Goal: Transaction & Acquisition: Book appointment/travel/reservation

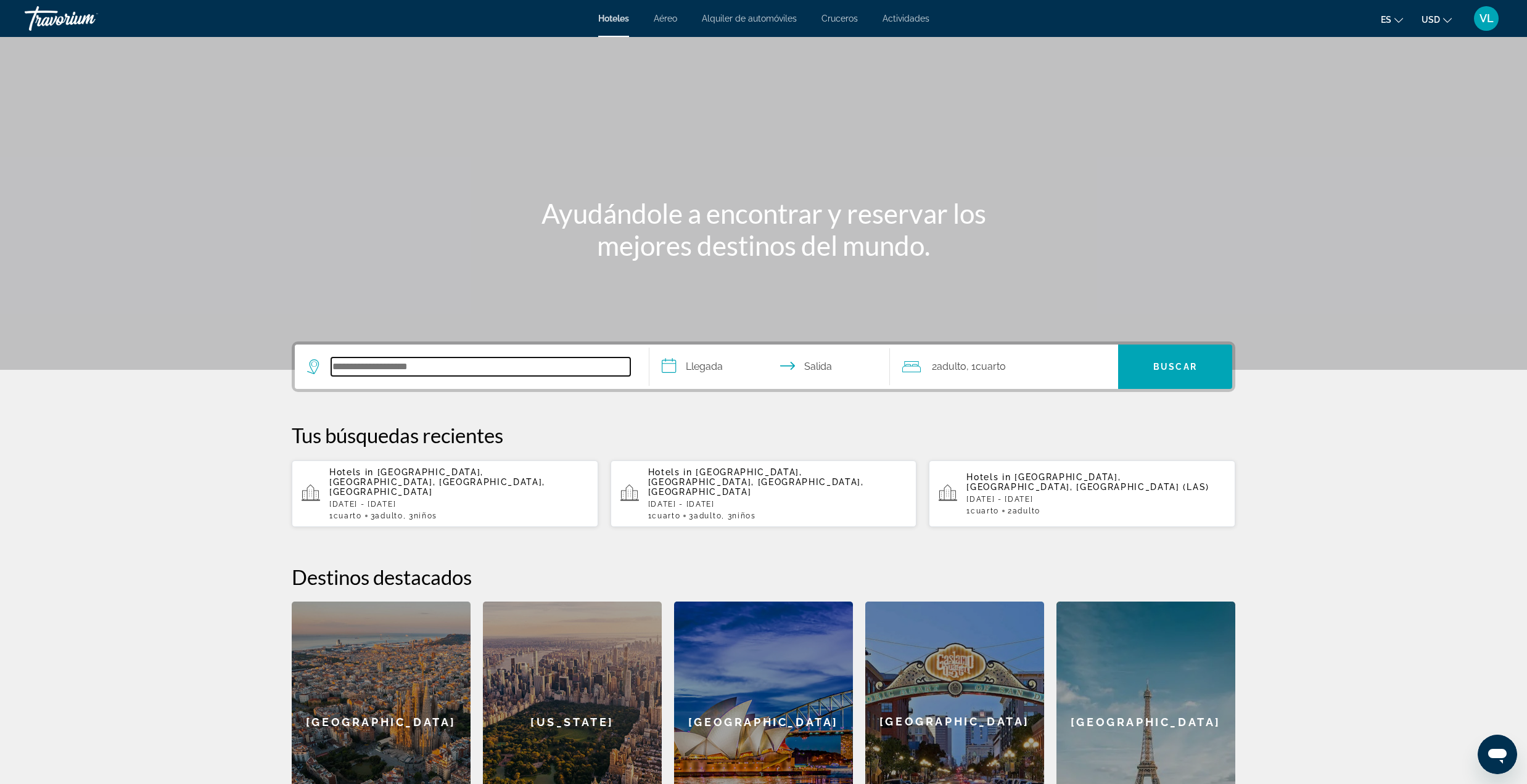
click at [469, 358] on input "Search hotel destination" at bounding box center [481, 367] width 299 height 18
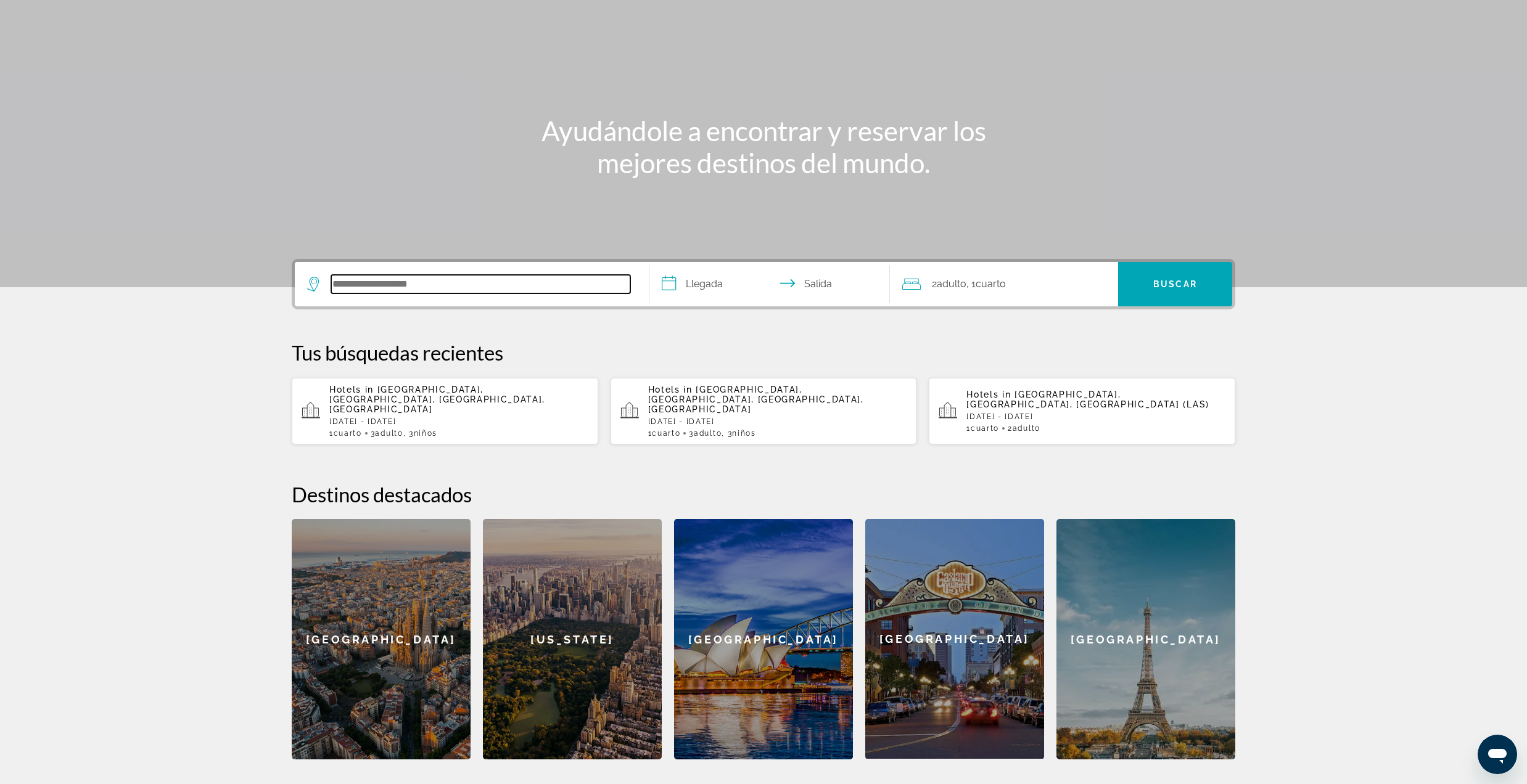
scroll to position [230, 0]
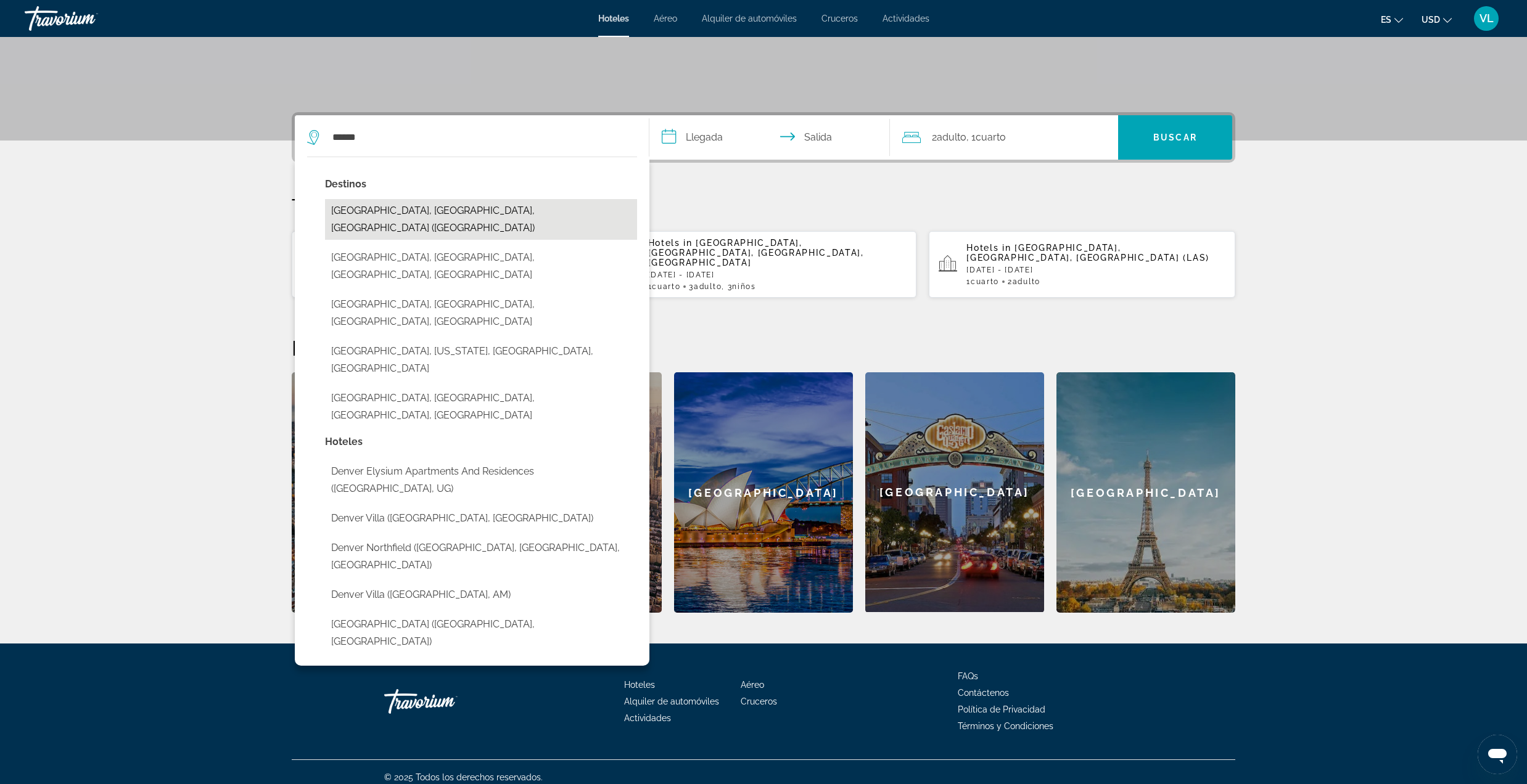
click at [444, 212] on button "[GEOGRAPHIC_DATA], [GEOGRAPHIC_DATA], [GEOGRAPHIC_DATA] ([GEOGRAPHIC_DATA])" at bounding box center [481, 220] width 312 height 41
type input "**********"
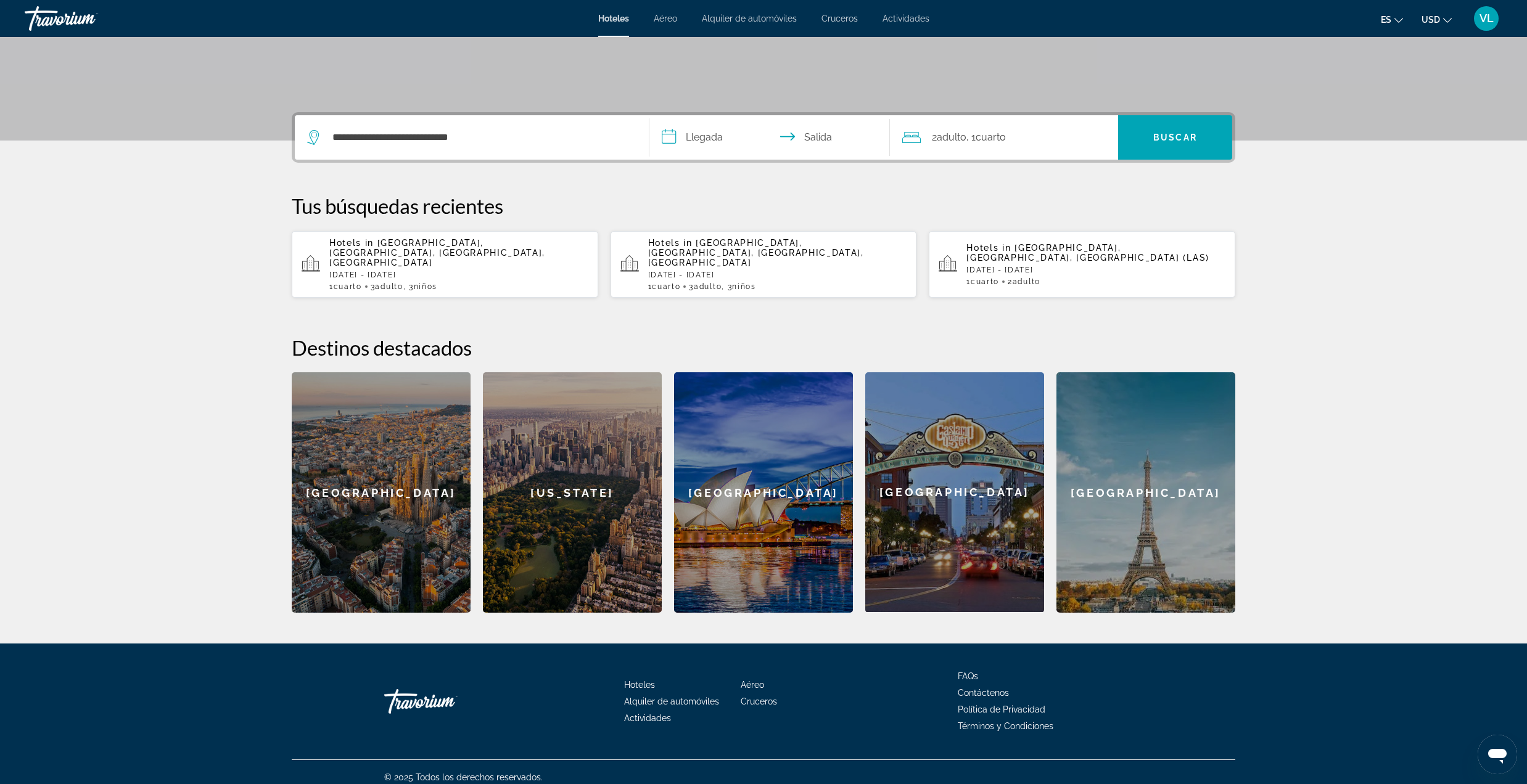
click at [689, 144] on input "**********" at bounding box center [772, 139] width 246 height 48
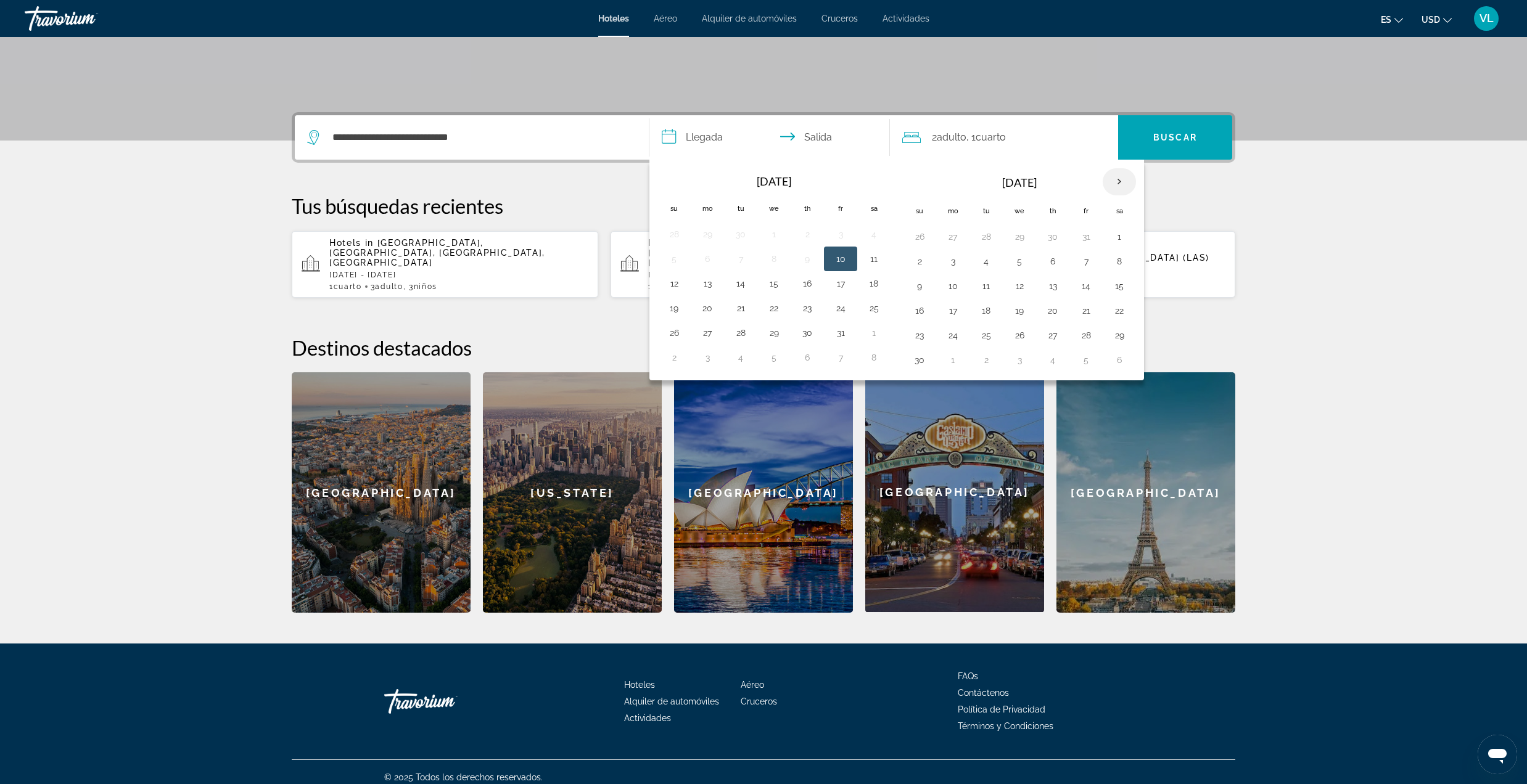
click at [1131, 178] on th "Next month" at bounding box center [1119, 181] width 33 height 27
click at [986, 337] on button "30" at bounding box center [986, 335] width 20 height 17
click at [995, 368] on button "6" at bounding box center [986, 360] width 20 height 17
type input "**********"
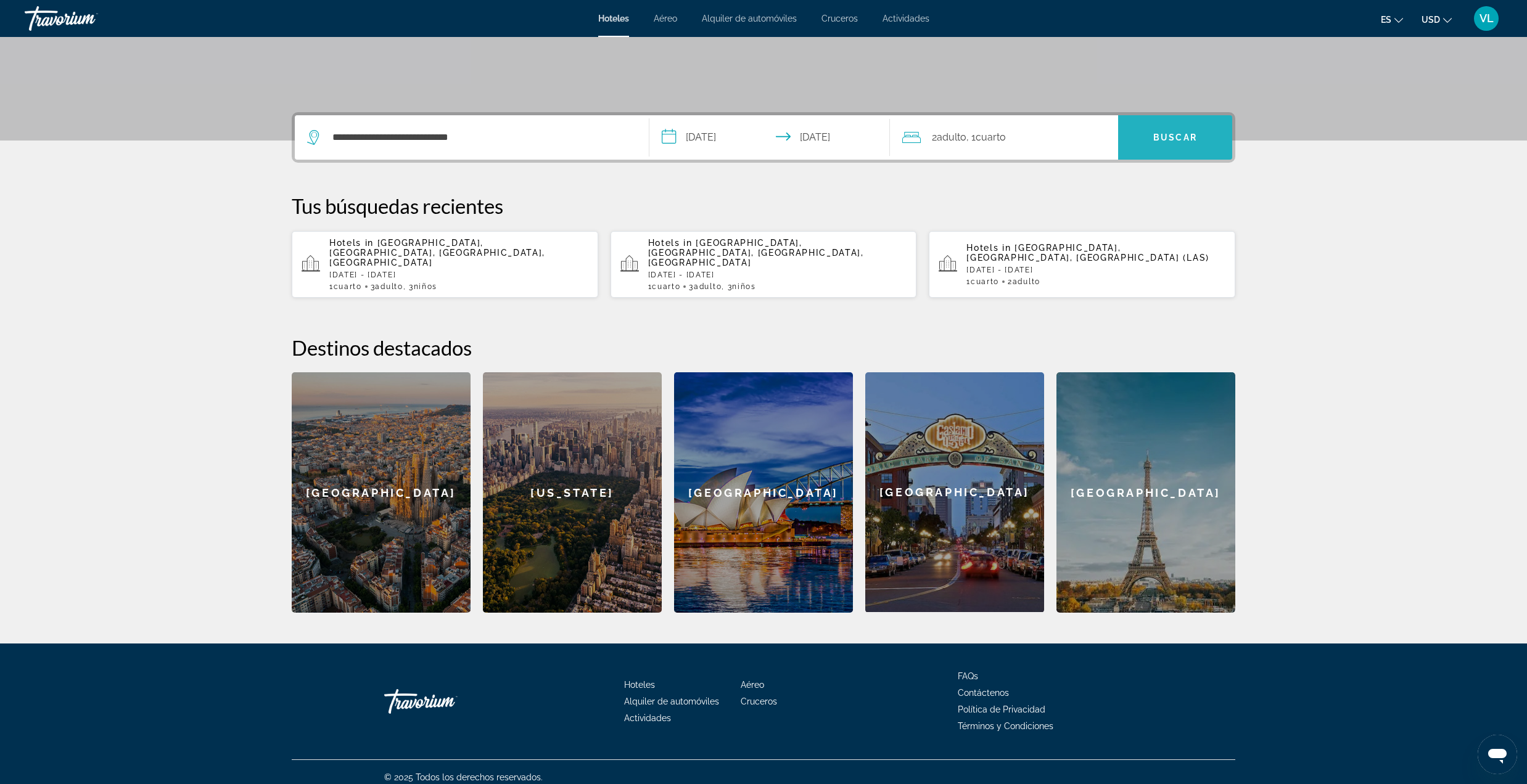
click at [1167, 141] on span "Buscar" at bounding box center [1175, 137] width 44 height 10
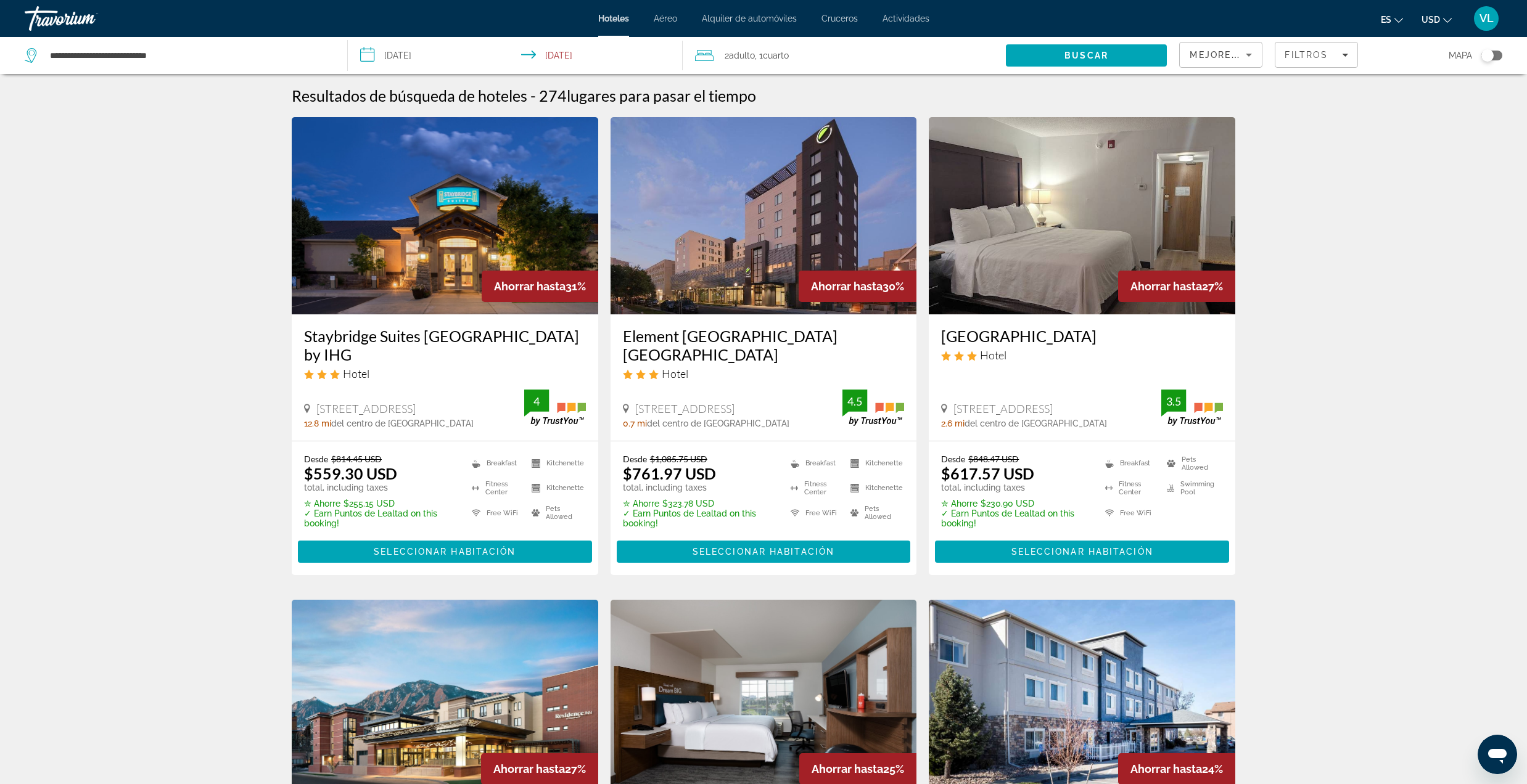
click at [741, 51] on span "Adulto" at bounding box center [741, 55] width 26 height 10
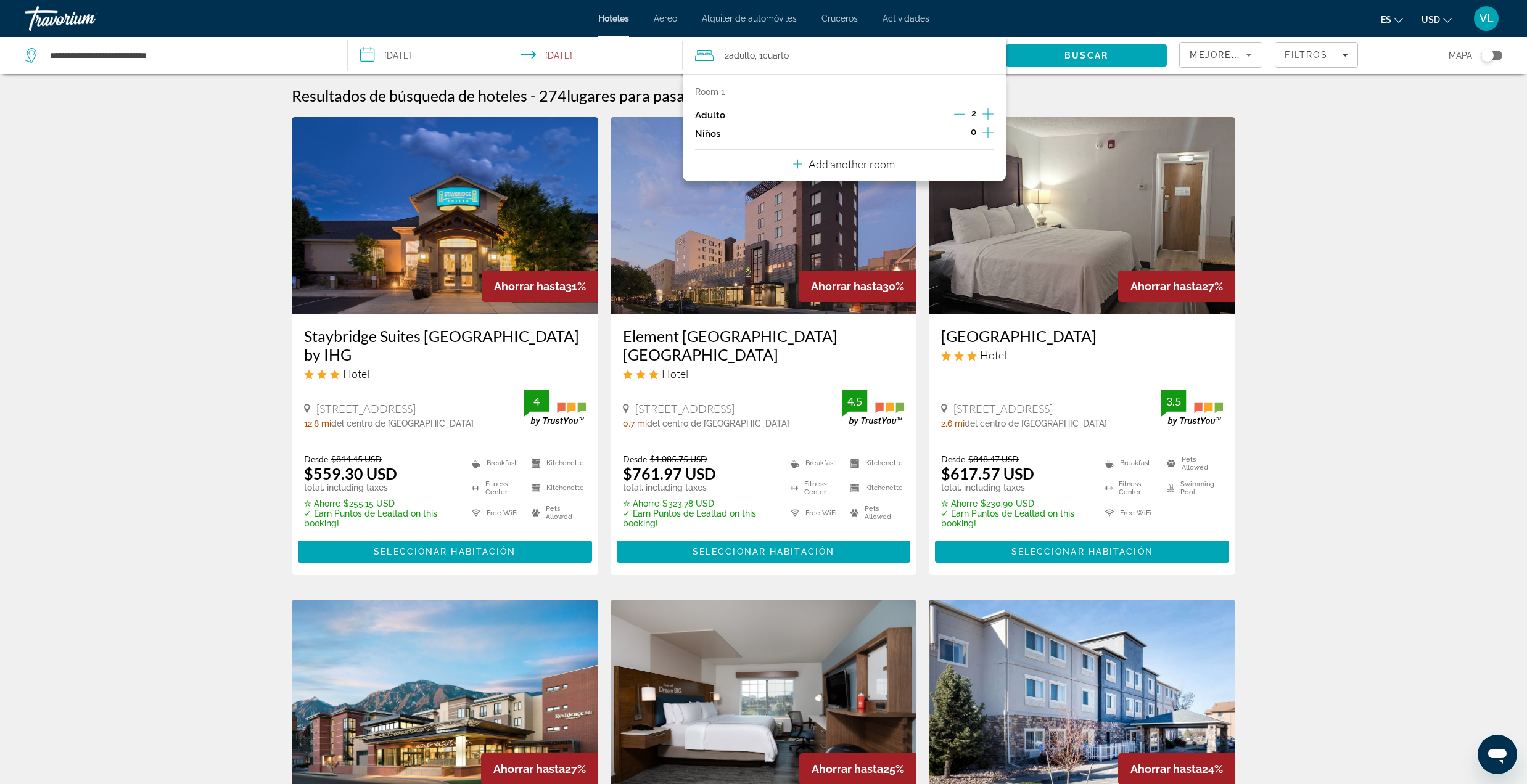
click at [992, 117] on icon "Increment adults" at bounding box center [988, 114] width 11 height 15
click at [982, 131] on icon "Increment children" at bounding box center [988, 133] width 11 height 15
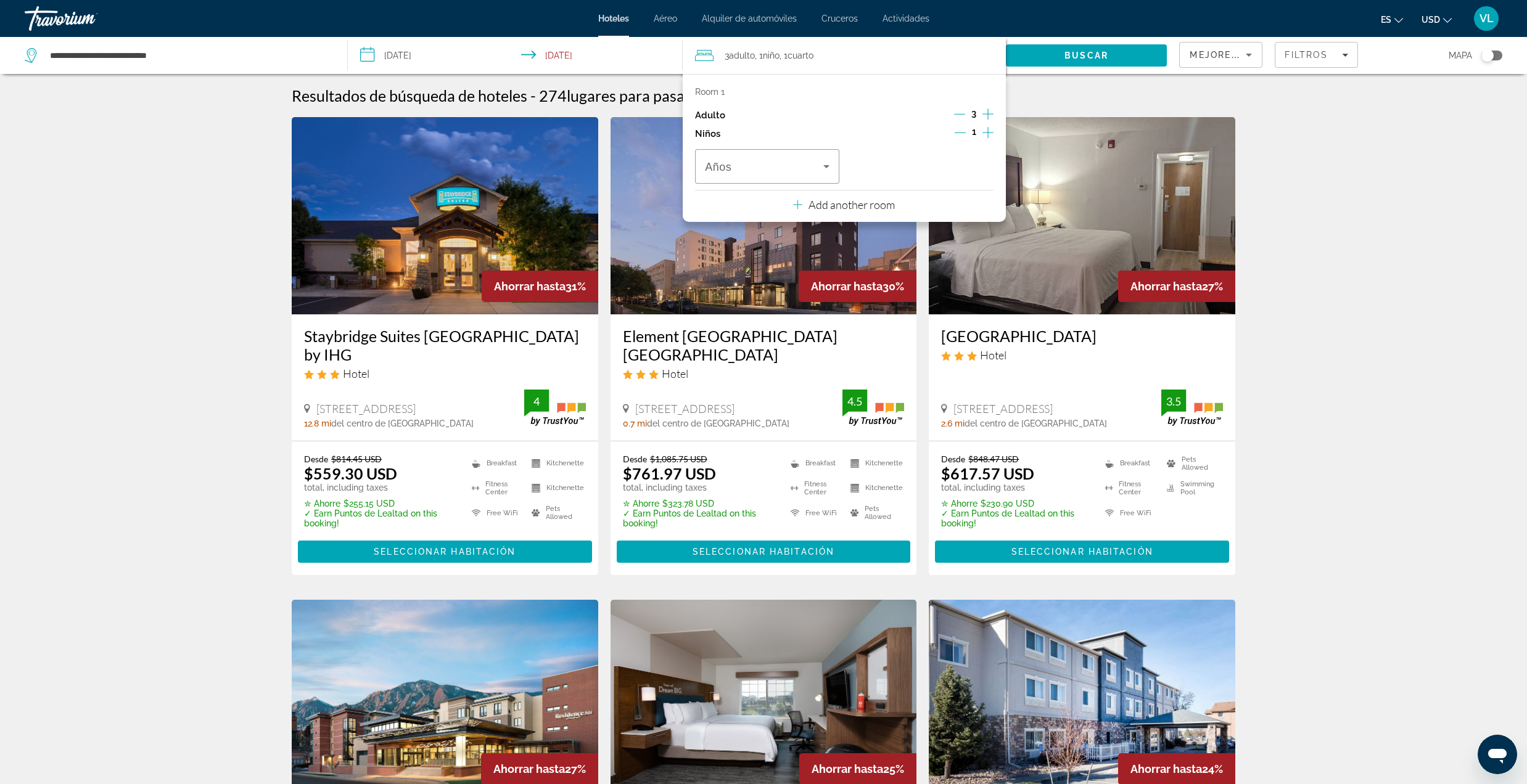
click at [987, 132] on icon "Increment children" at bounding box center [988, 133] width 11 height 15
click at [988, 132] on icon "Increment children" at bounding box center [988, 132] width 11 height 11
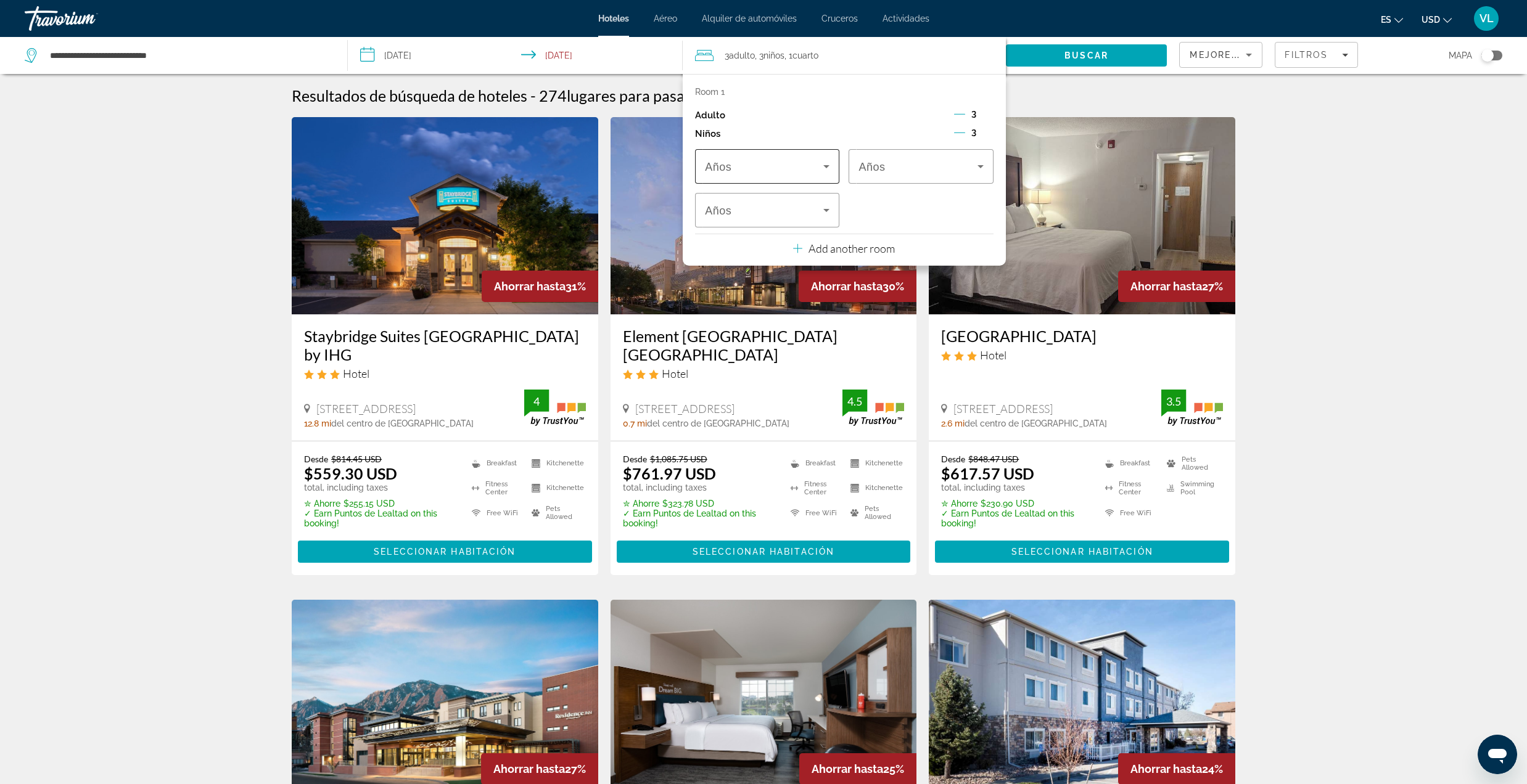
click at [819, 164] on icon "Travelers: 3 adults, 3 children" at bounding box center [827, 166] width 15 height 15
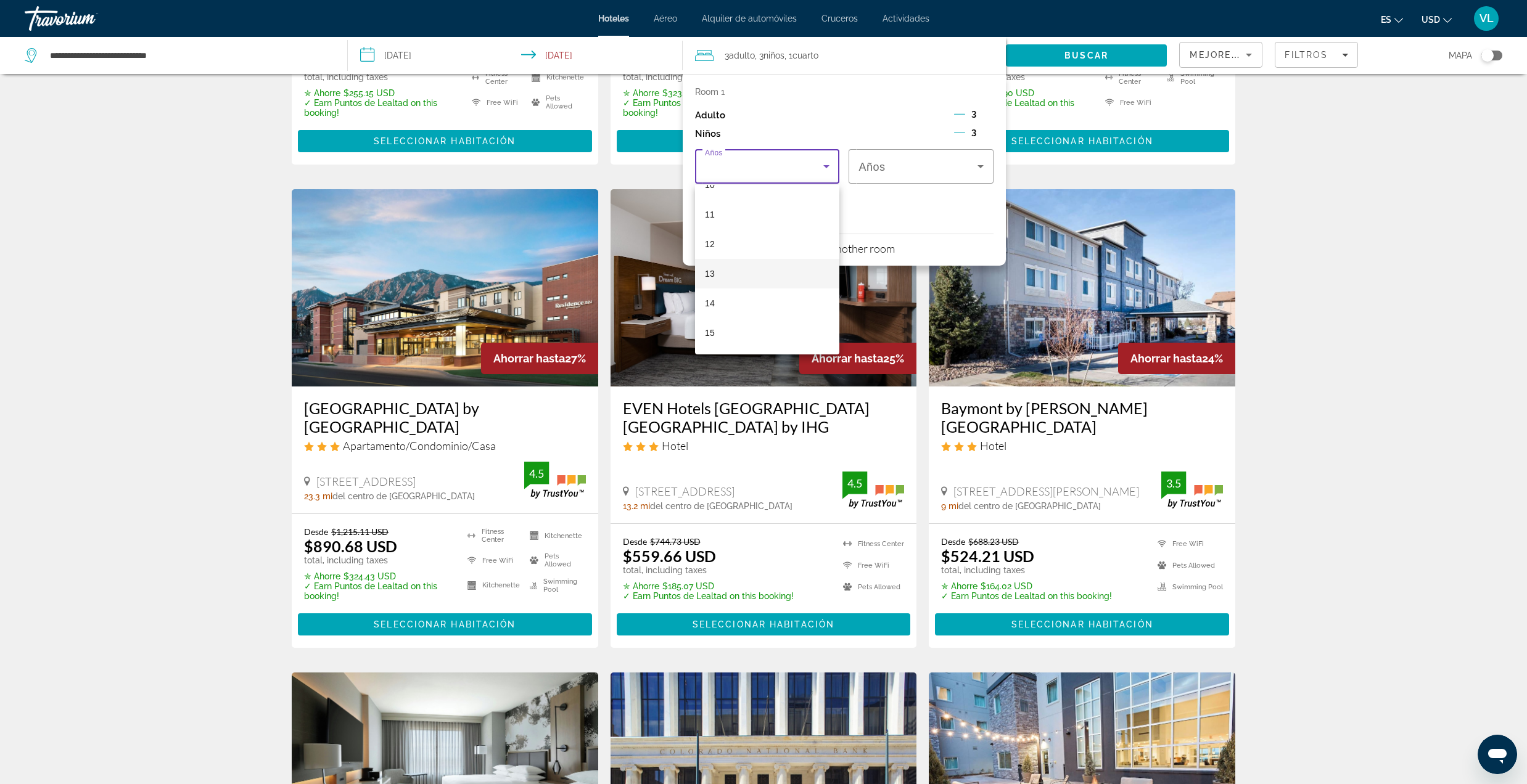
scroll to position [291, 0]
click at [751, 211] on mat-option "10" at bounding box center [767, 209] width 145 height 30
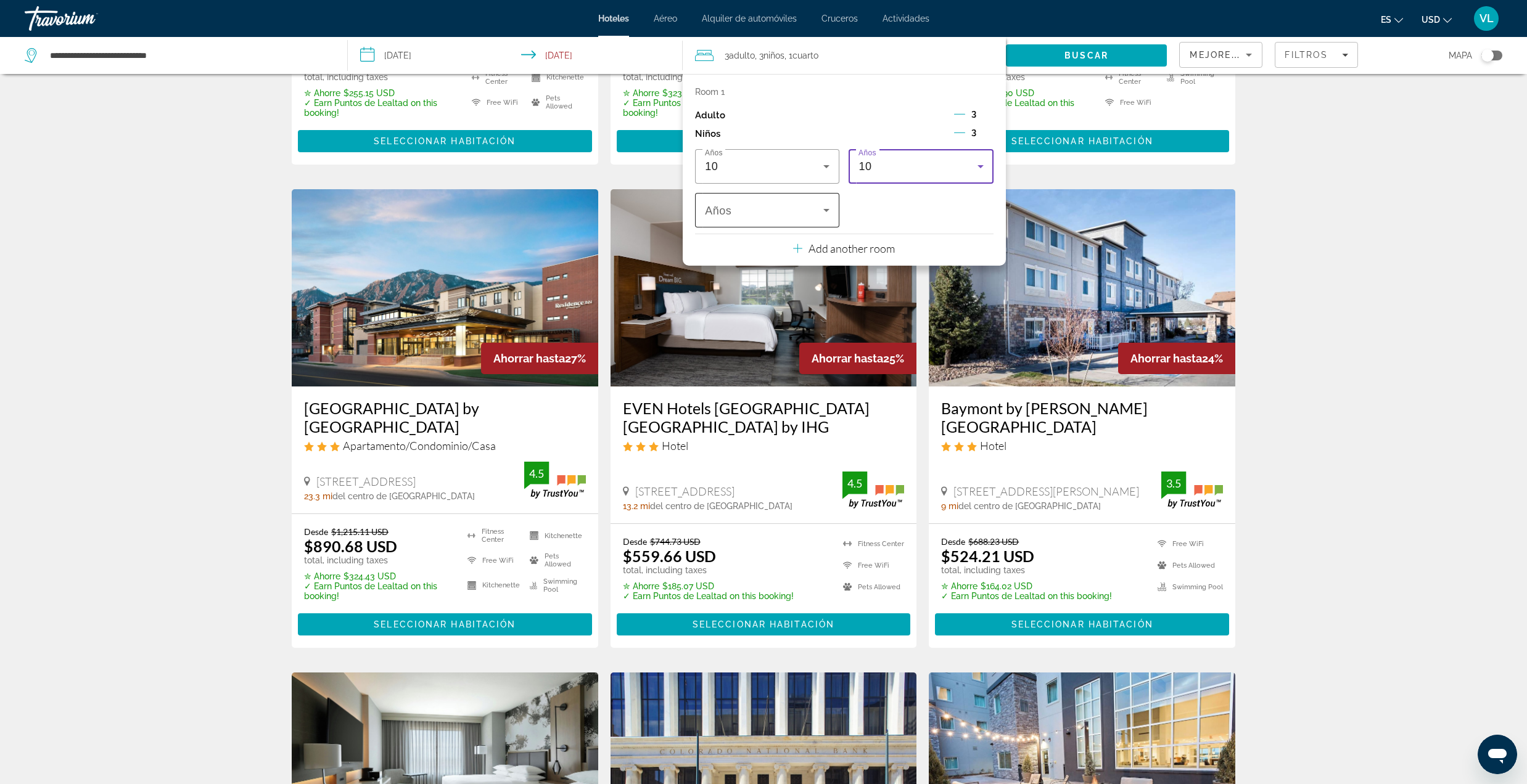
click at [811, 209] on span "Travelers: 3 adults, 3 children" at bounding box center [764, 210] width 118 height 15
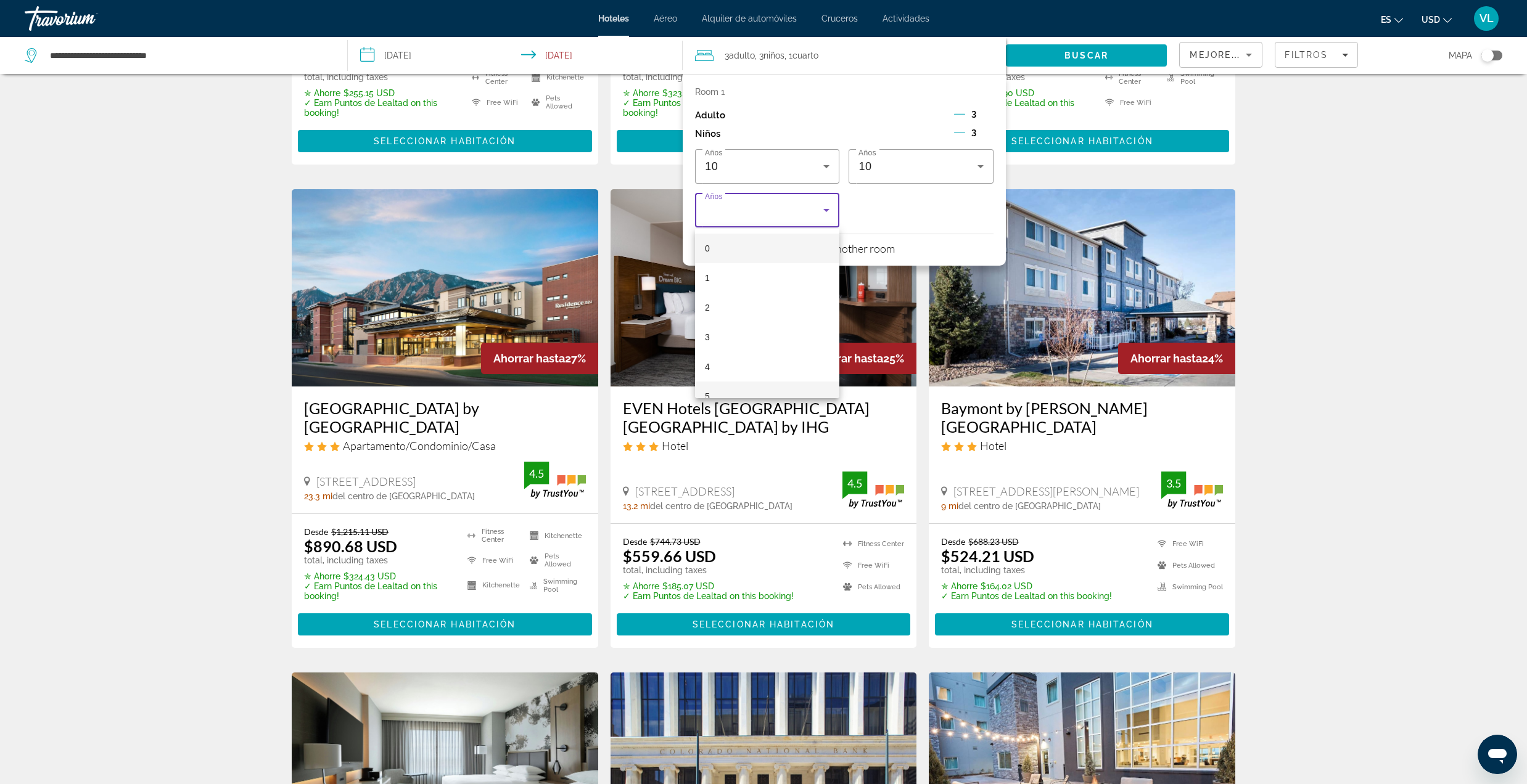
click at [729, 386] on mat-option "5" at bounding box center [767, 396] width 145 height 30
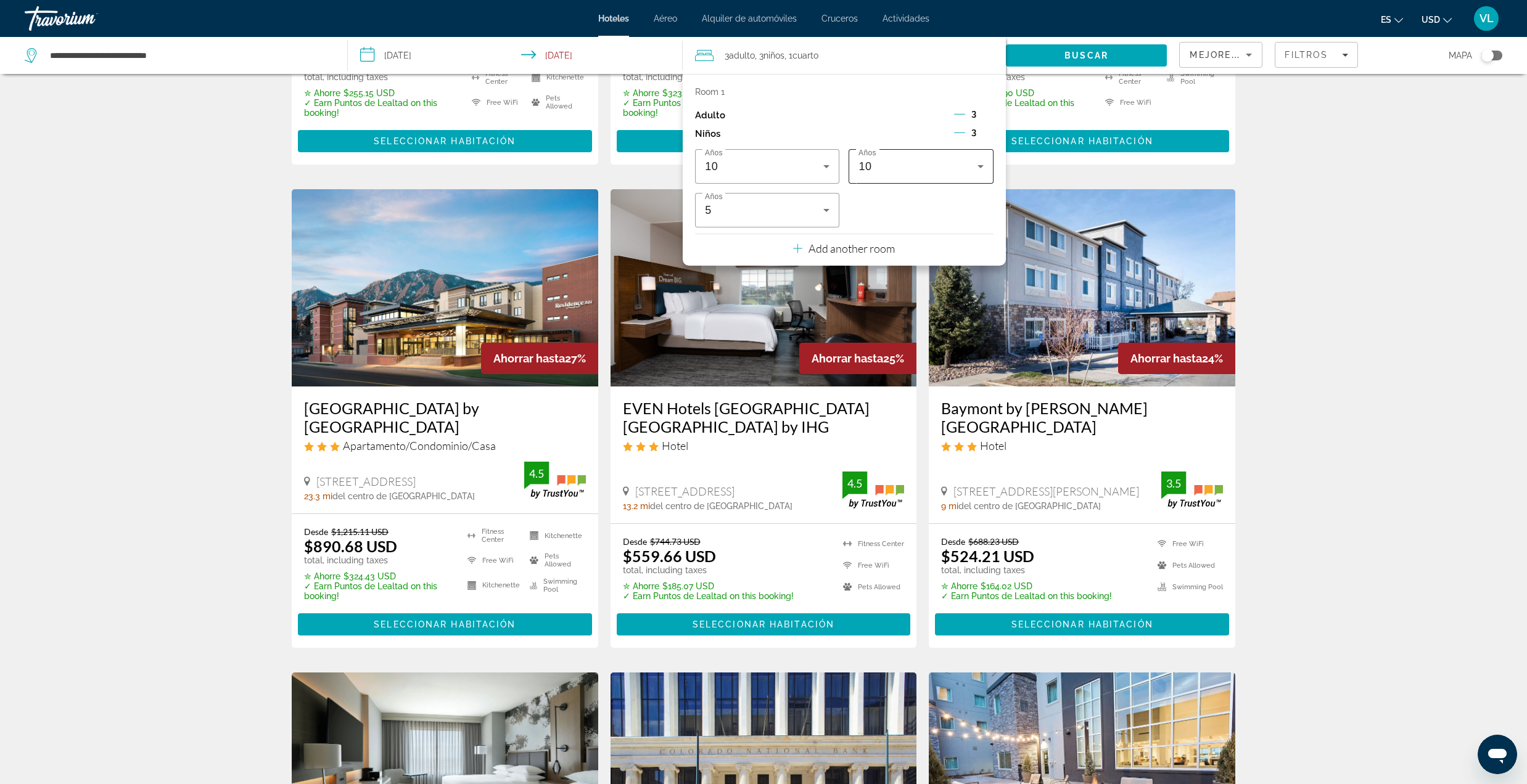
click at [933, 162] on div "10" at bounding box center [917, 166] width 118 height 15
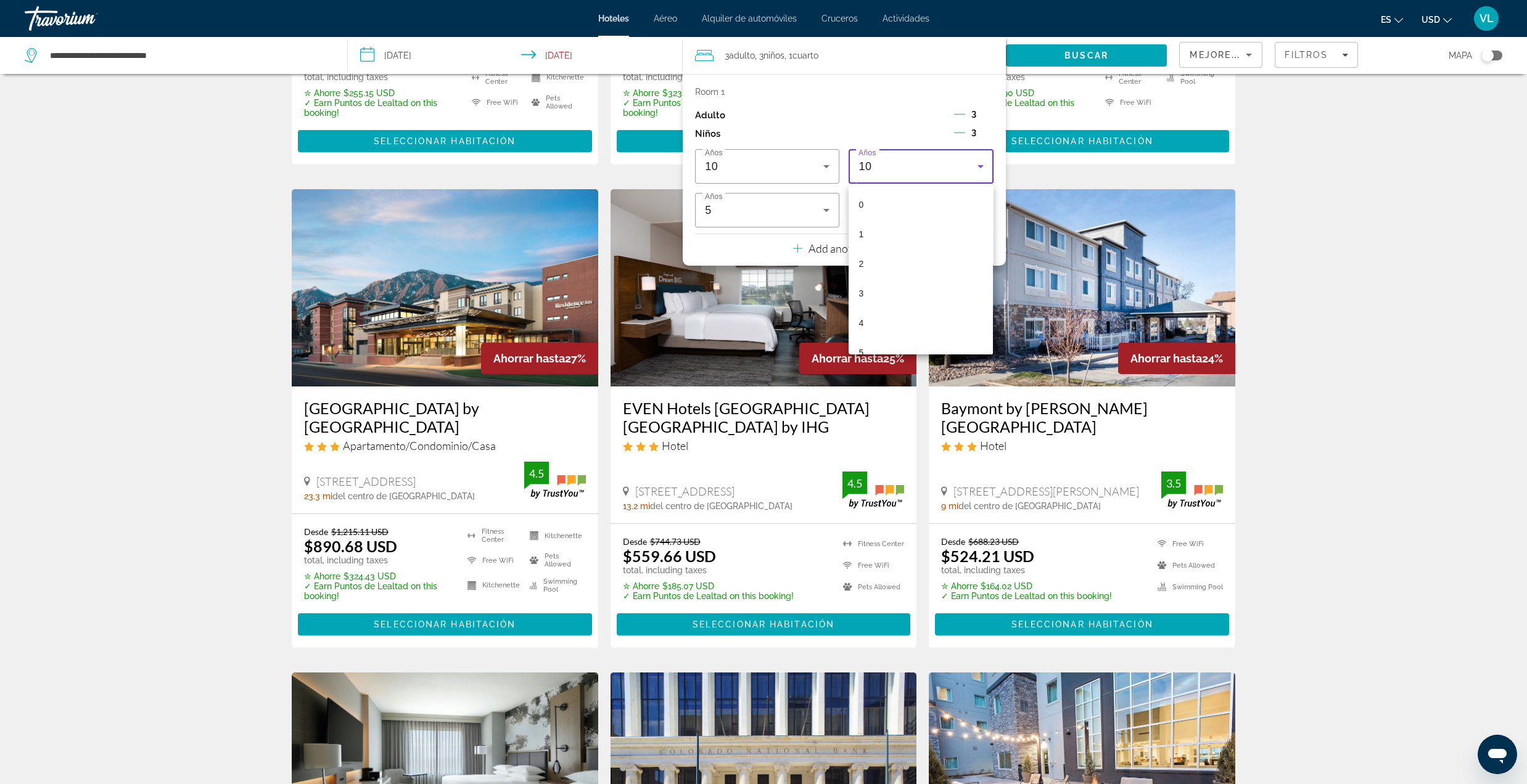
scroll to position [82, 0]
click at [877, 267] on mat-option "5" at bounding box center [920, 271] width 145 height 30
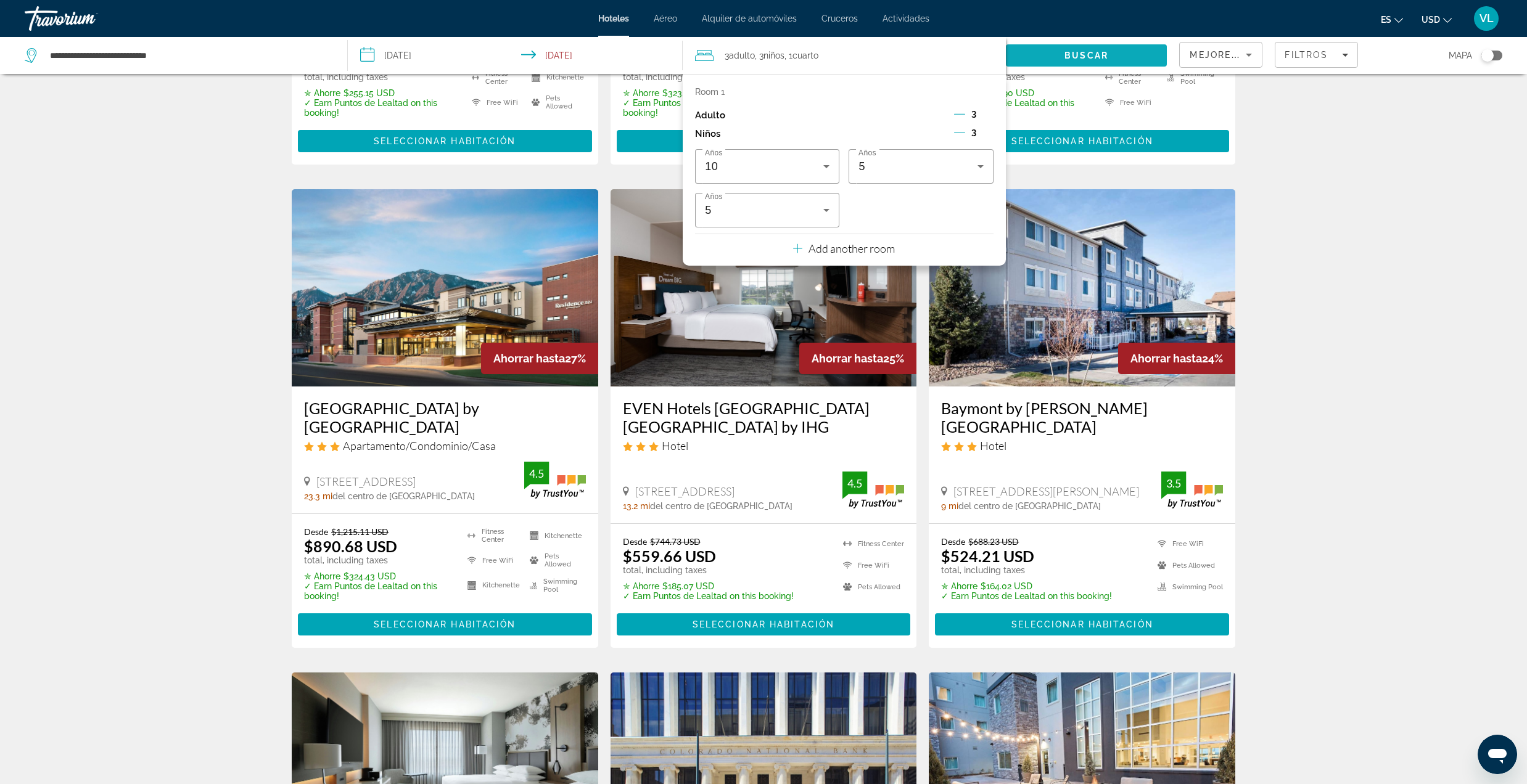
click at [1072, 51] on span "Buscar" at bounding box center [1086, 55] width 44 height 10
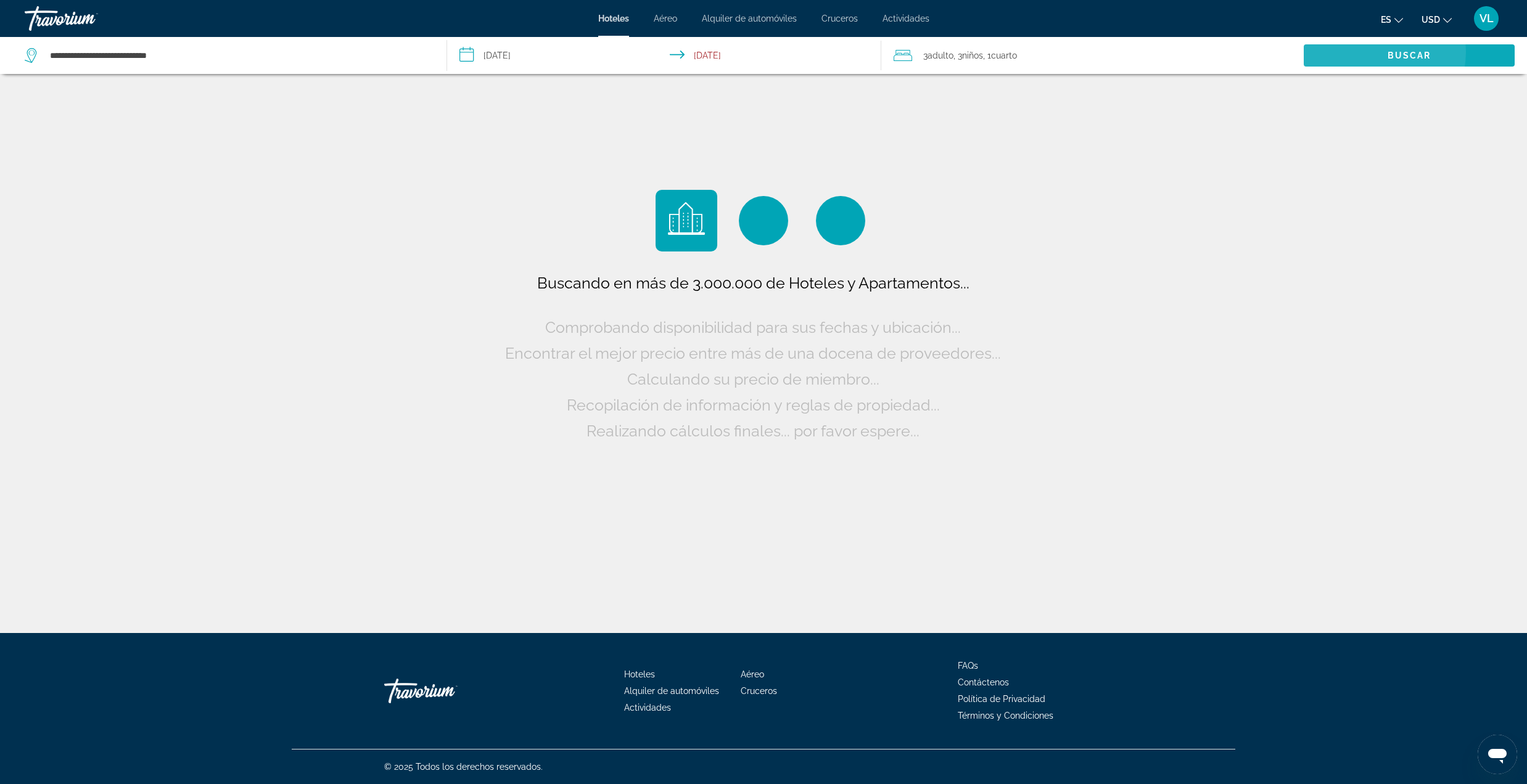
scroll to position [0, 0]
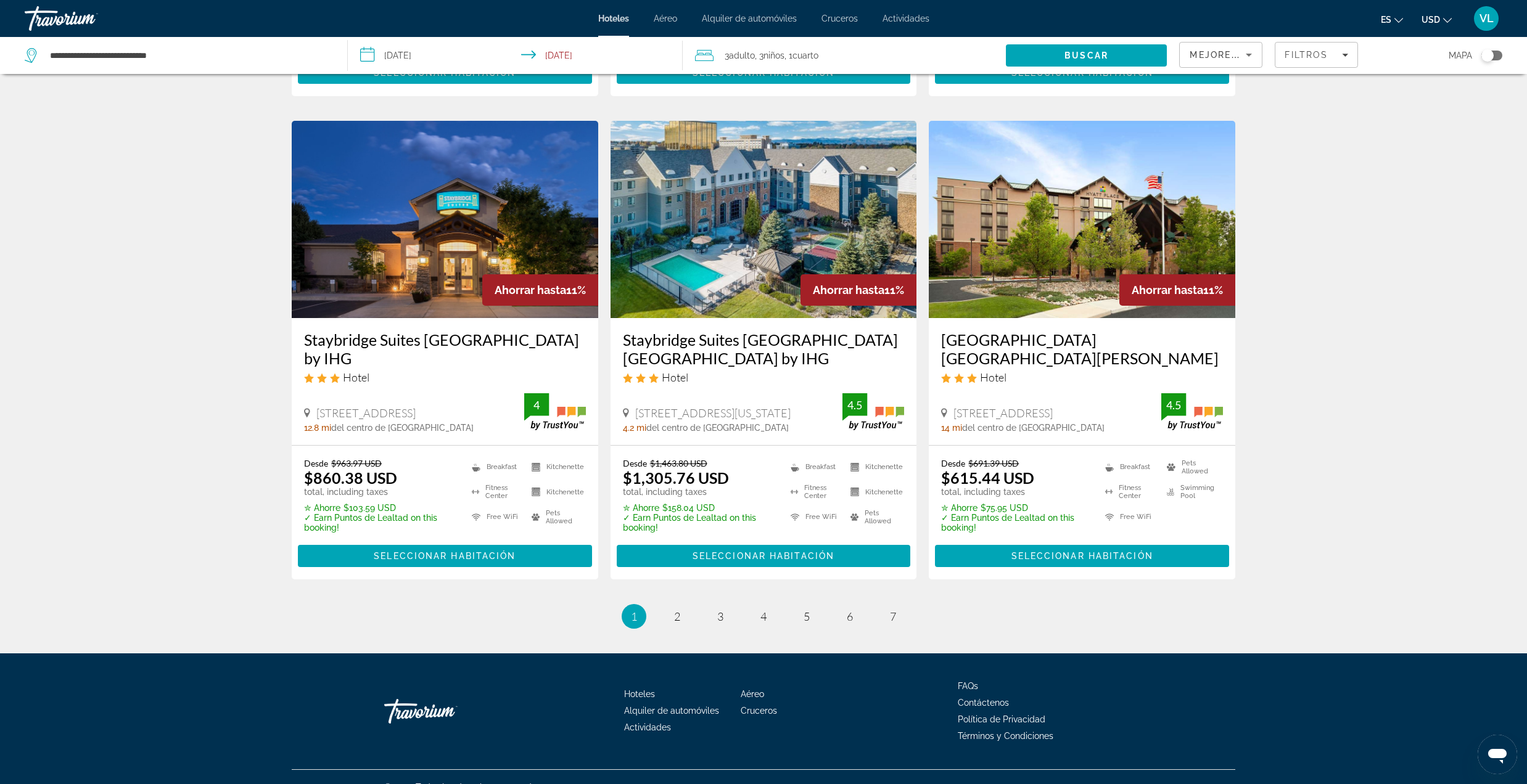
scroll to position [1448, 0]
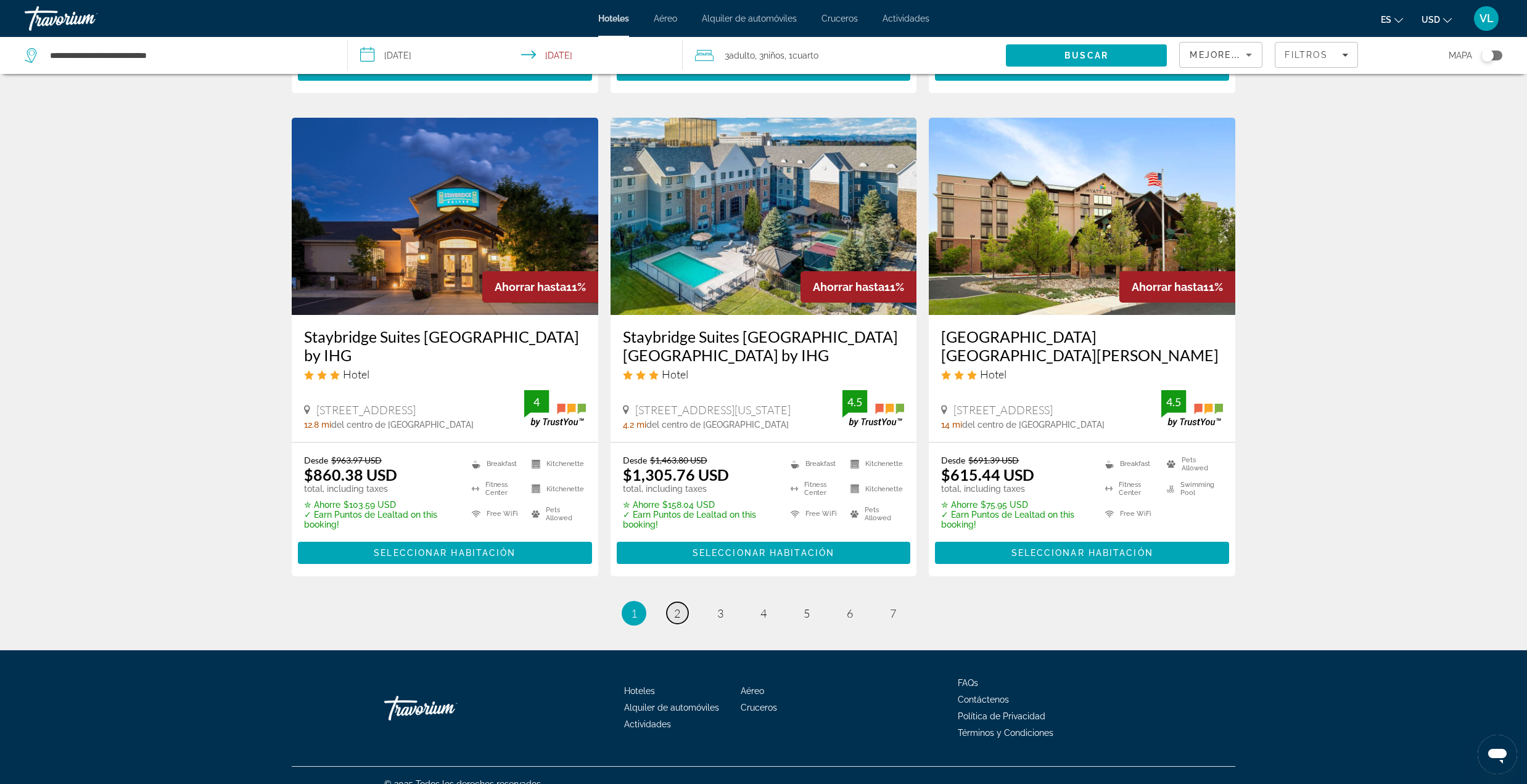
click at [679, 606] on span "2" at bounding box center [677, 613] width 6 height 14
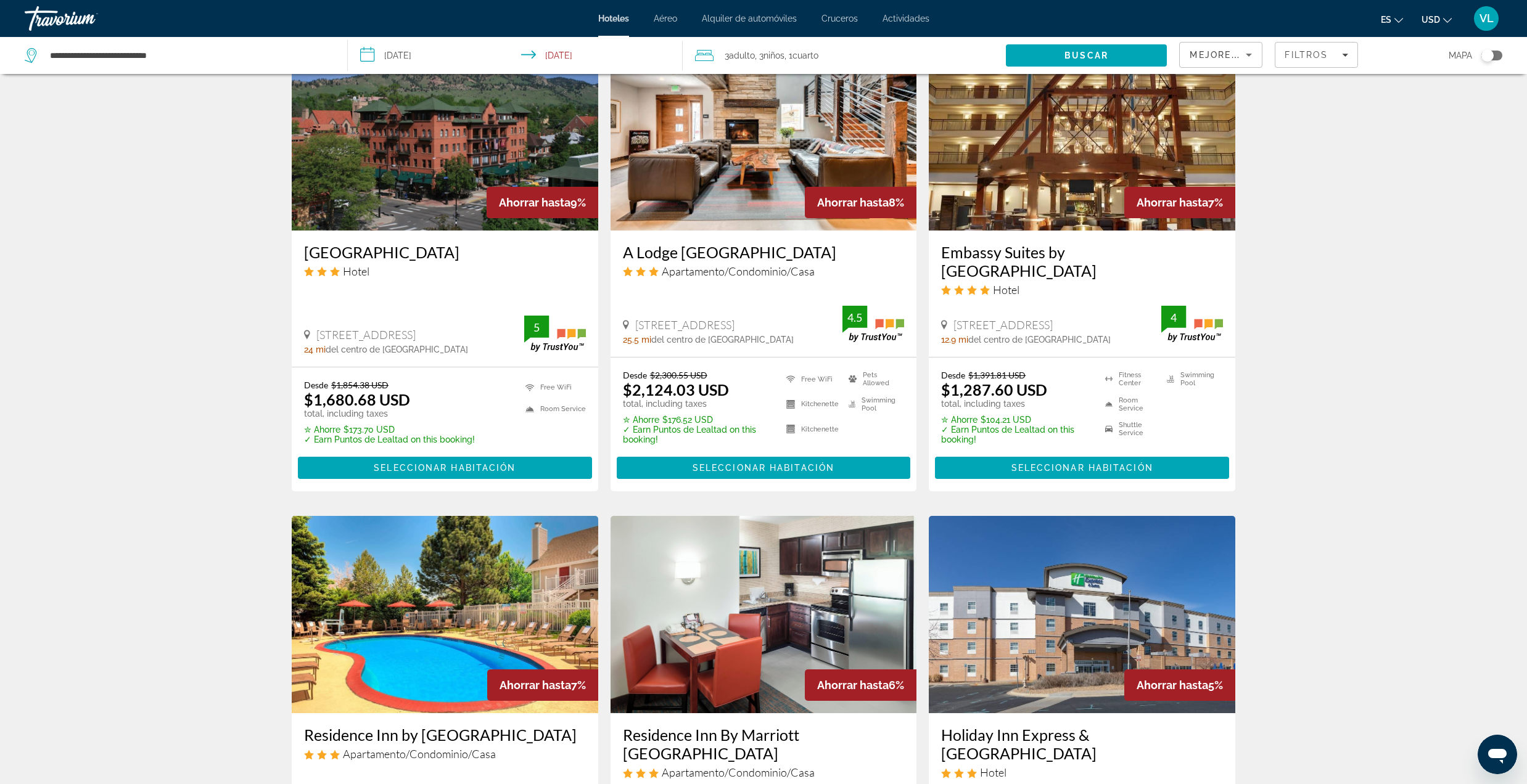
scroll to position [1468, 0]
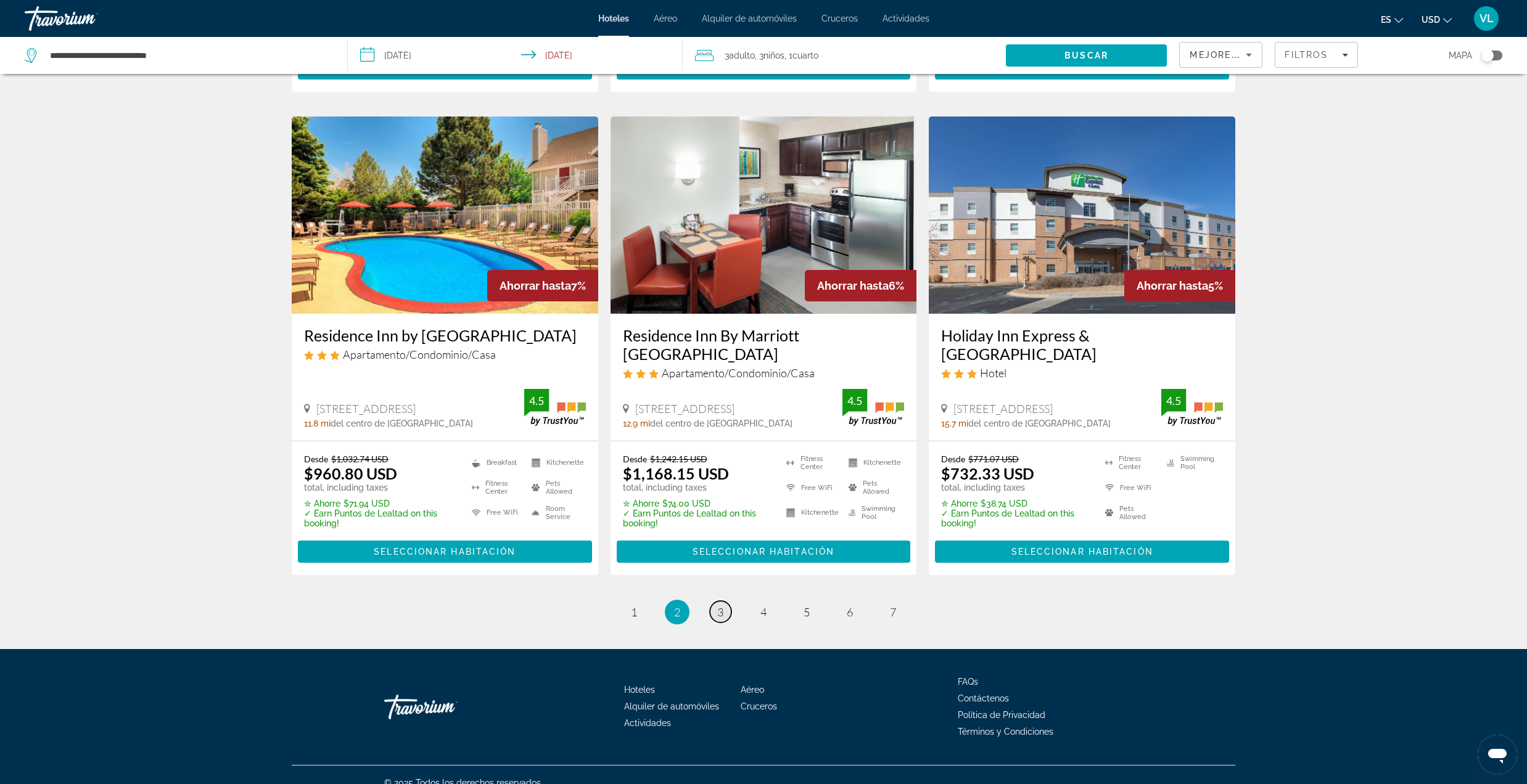
click at [724, 601] on link "page 3" at bounding box center [720, 612] width 22 height 22
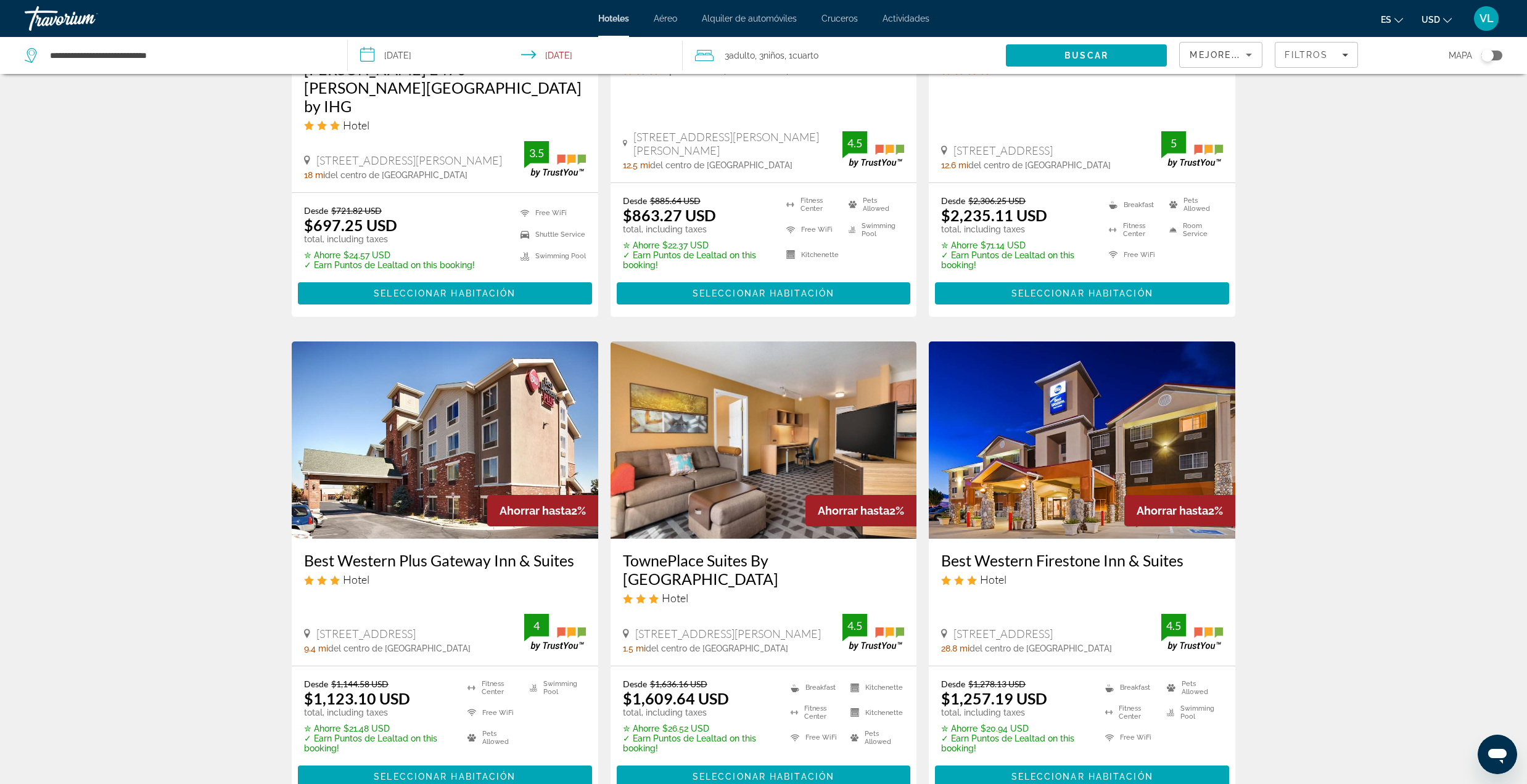
scroll to position [1439, 0]
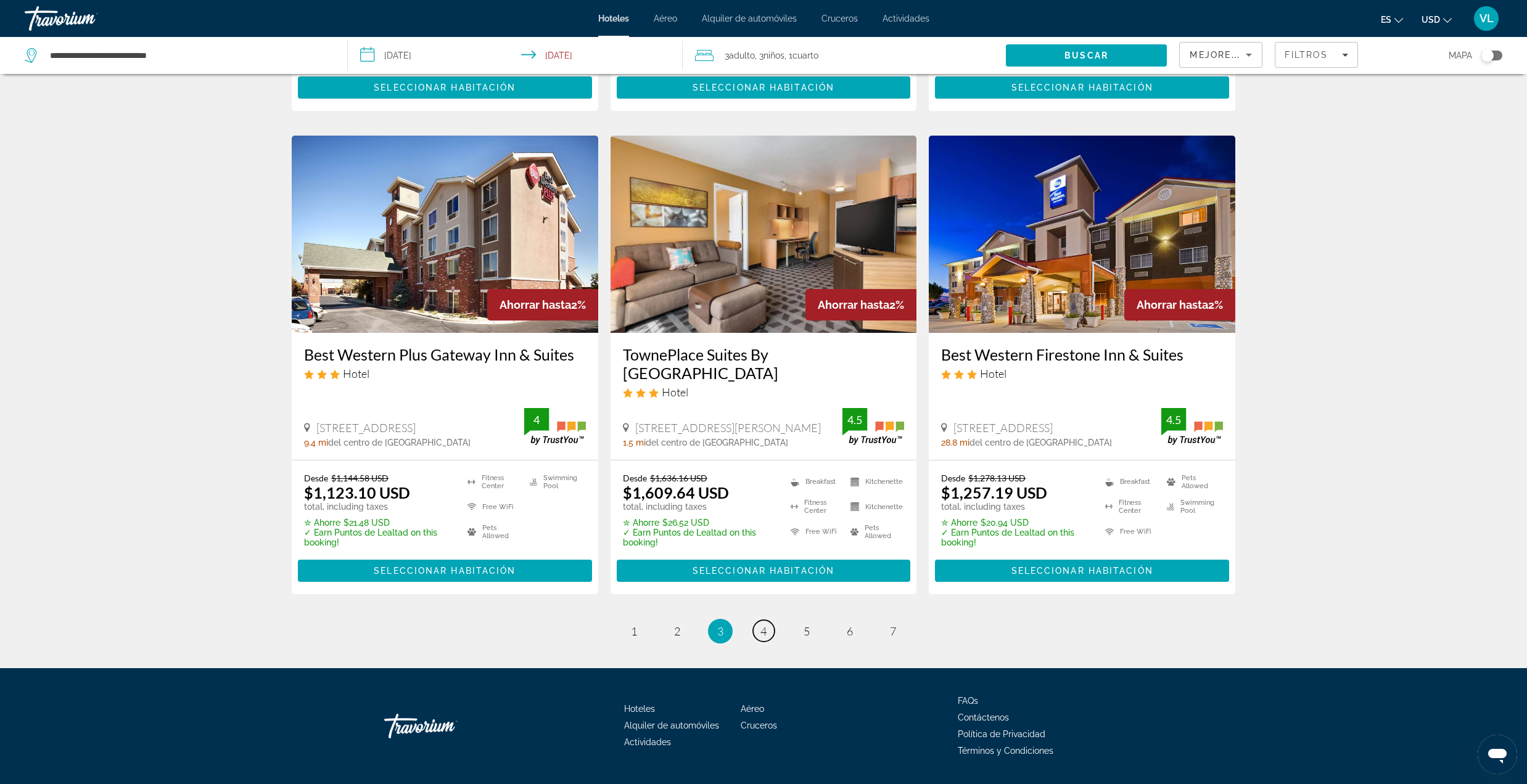
click at [755, 620] on link "page 4" at bounding box center [764, 631] width 22 height 22
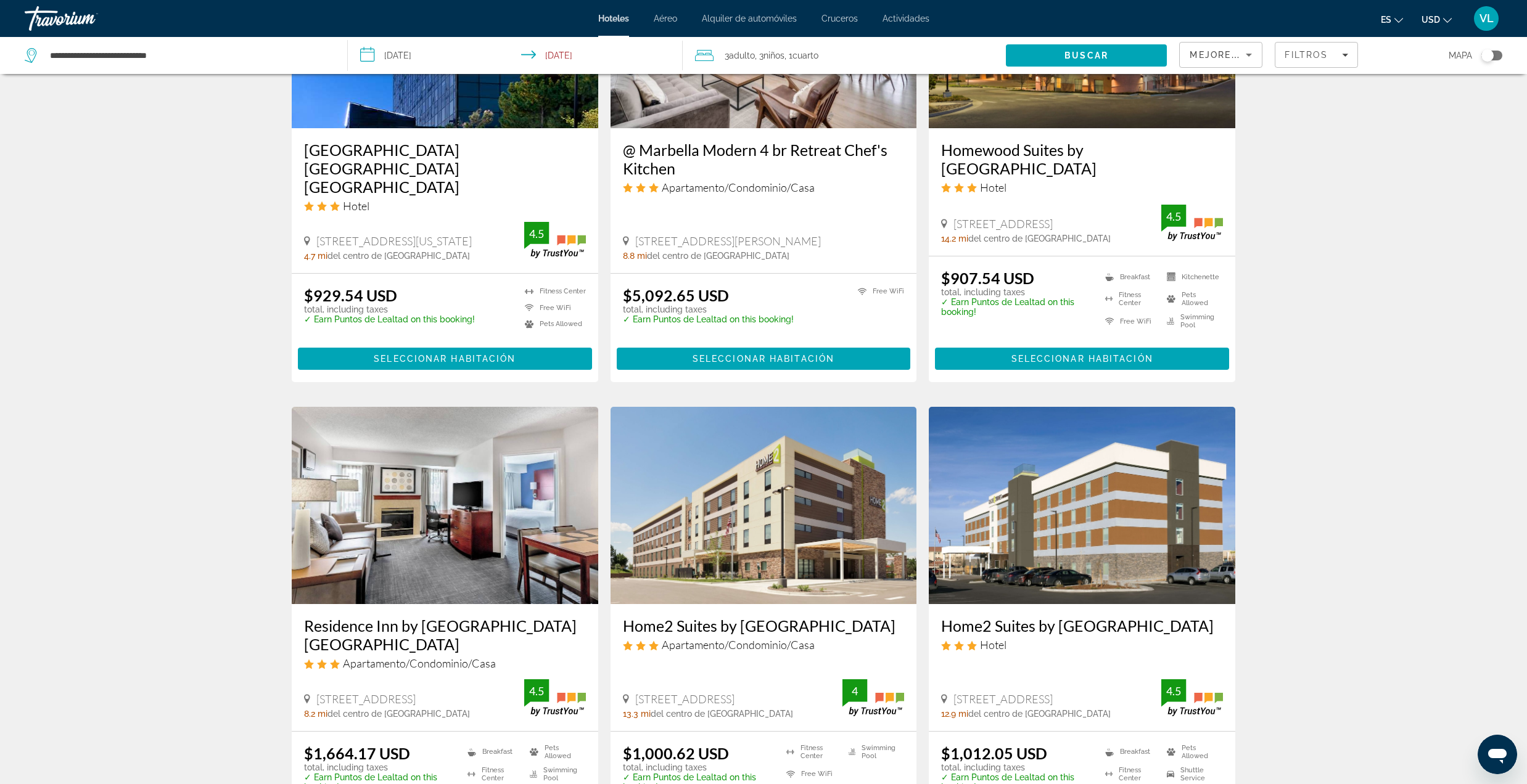
scroll to position [1150, 0]
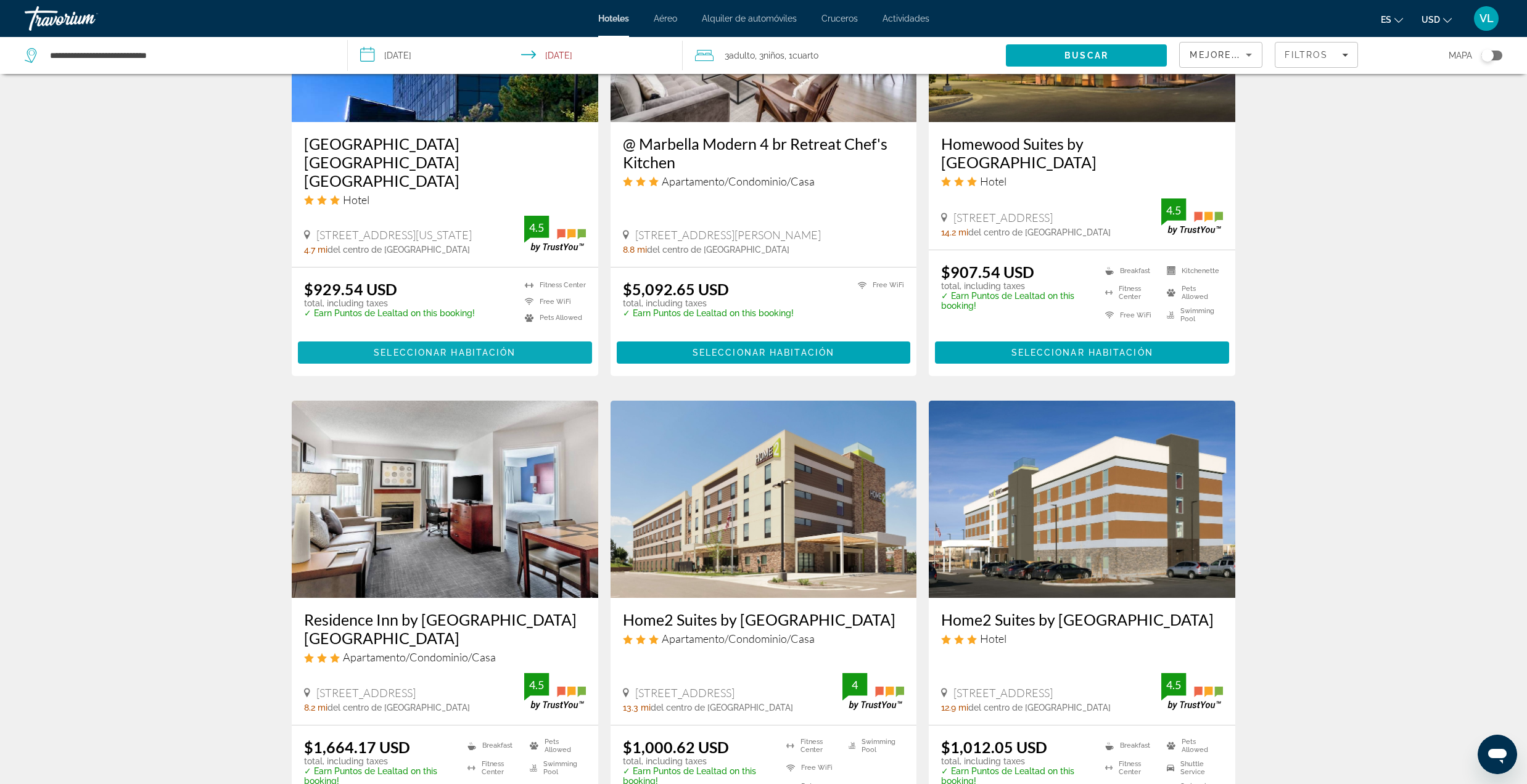
click at [447, 352] on span "Seleccionar habitación" at bounding box center [444, 352] width 142 height 10
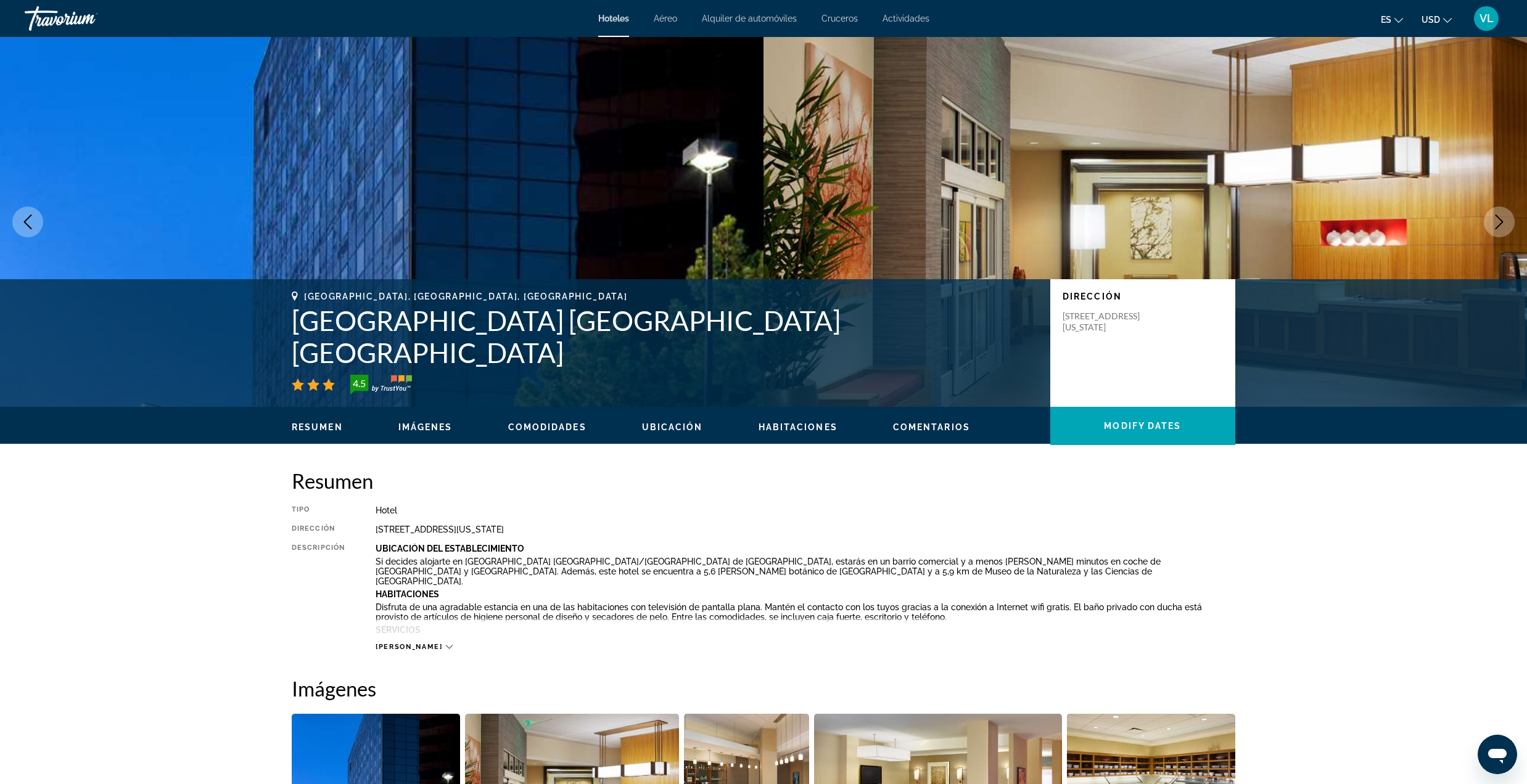
click at [1503, 222] on icon "Next image" at bounding box center [1499, 222] width 15 height 15
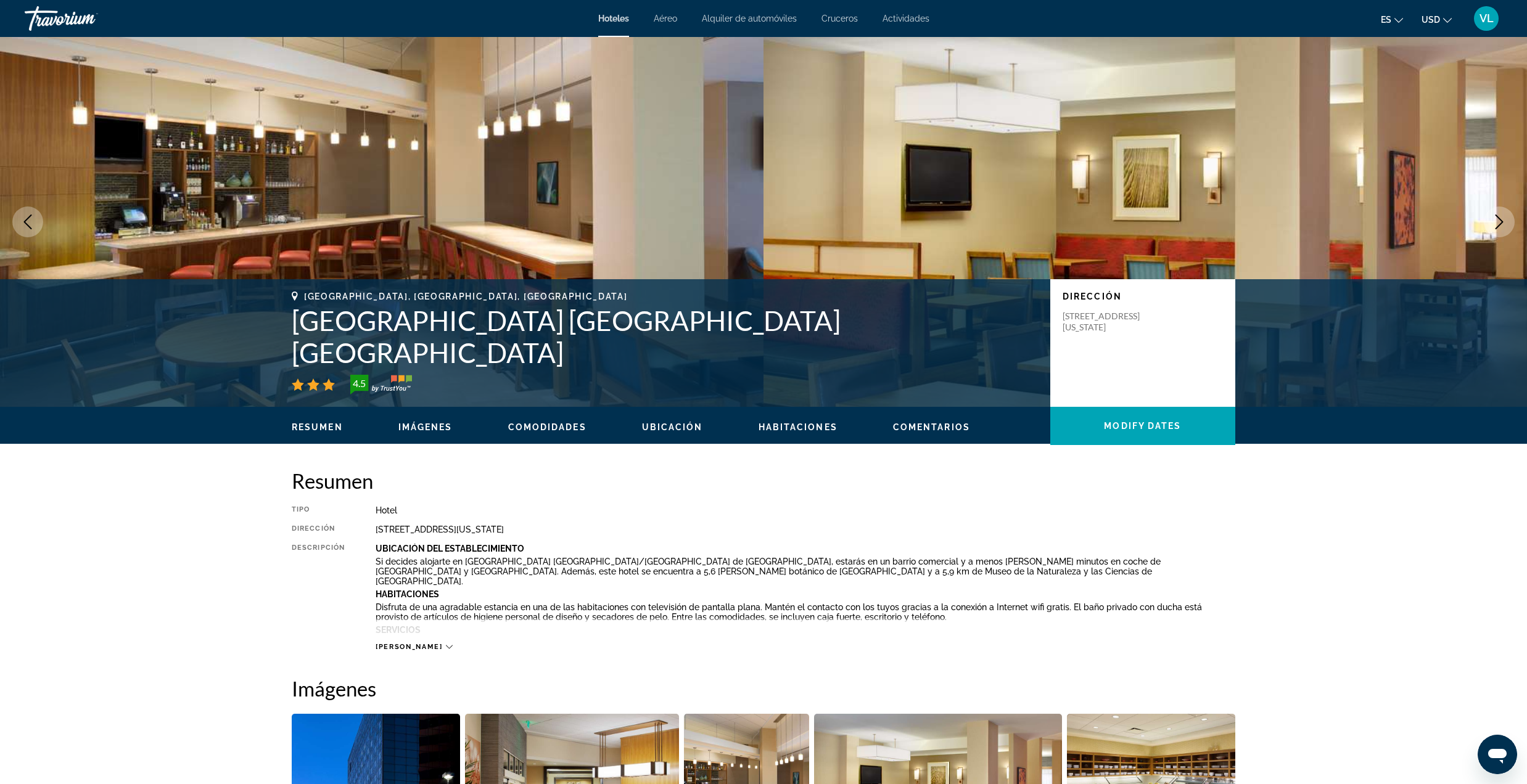
click at [1503, 224] on icon "Next image" at bounding box center [1499, 222] width 15 height 15
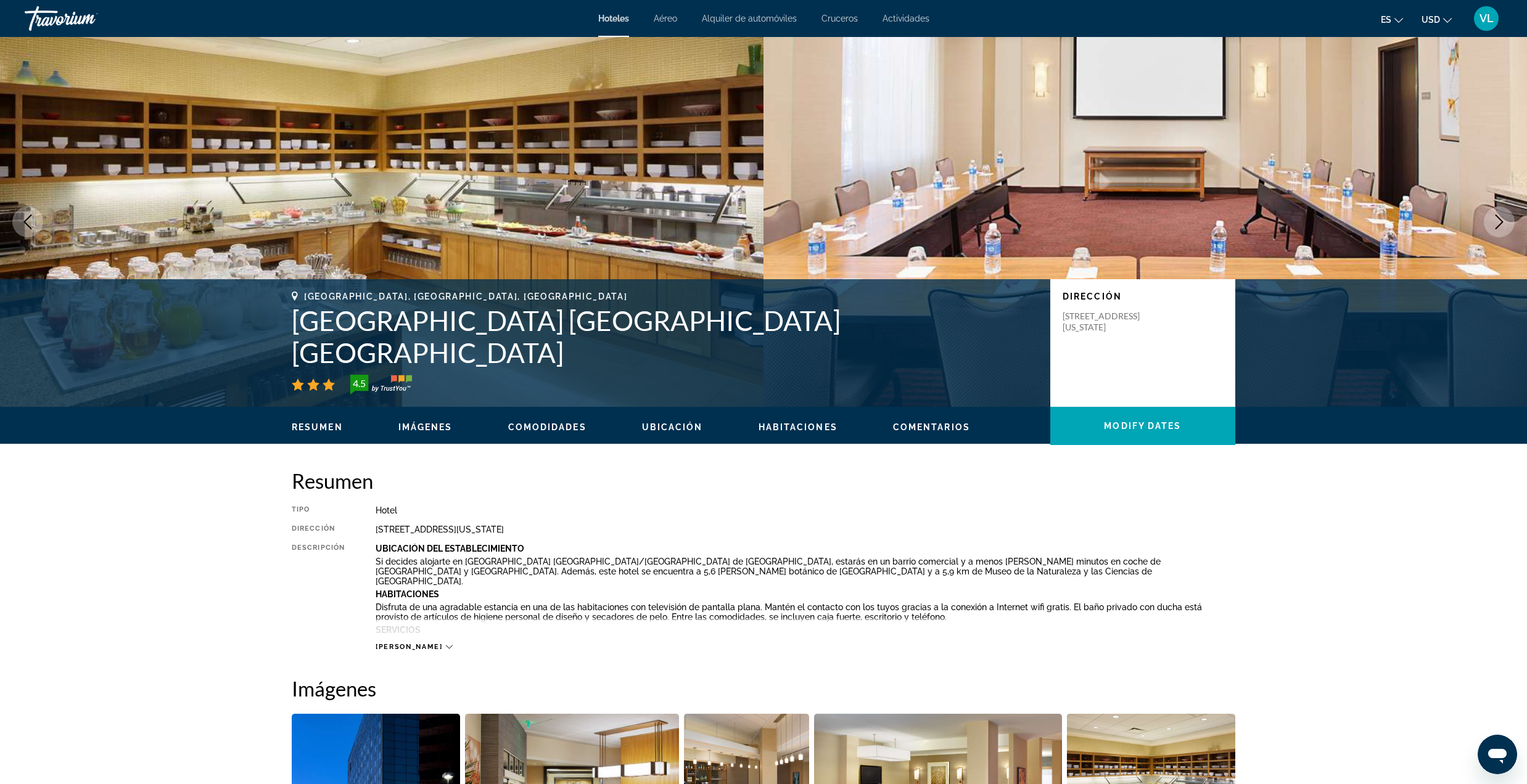
click at [1487, 220] on button "Next image" at bounding box center [1499, 222] width 31 height 31
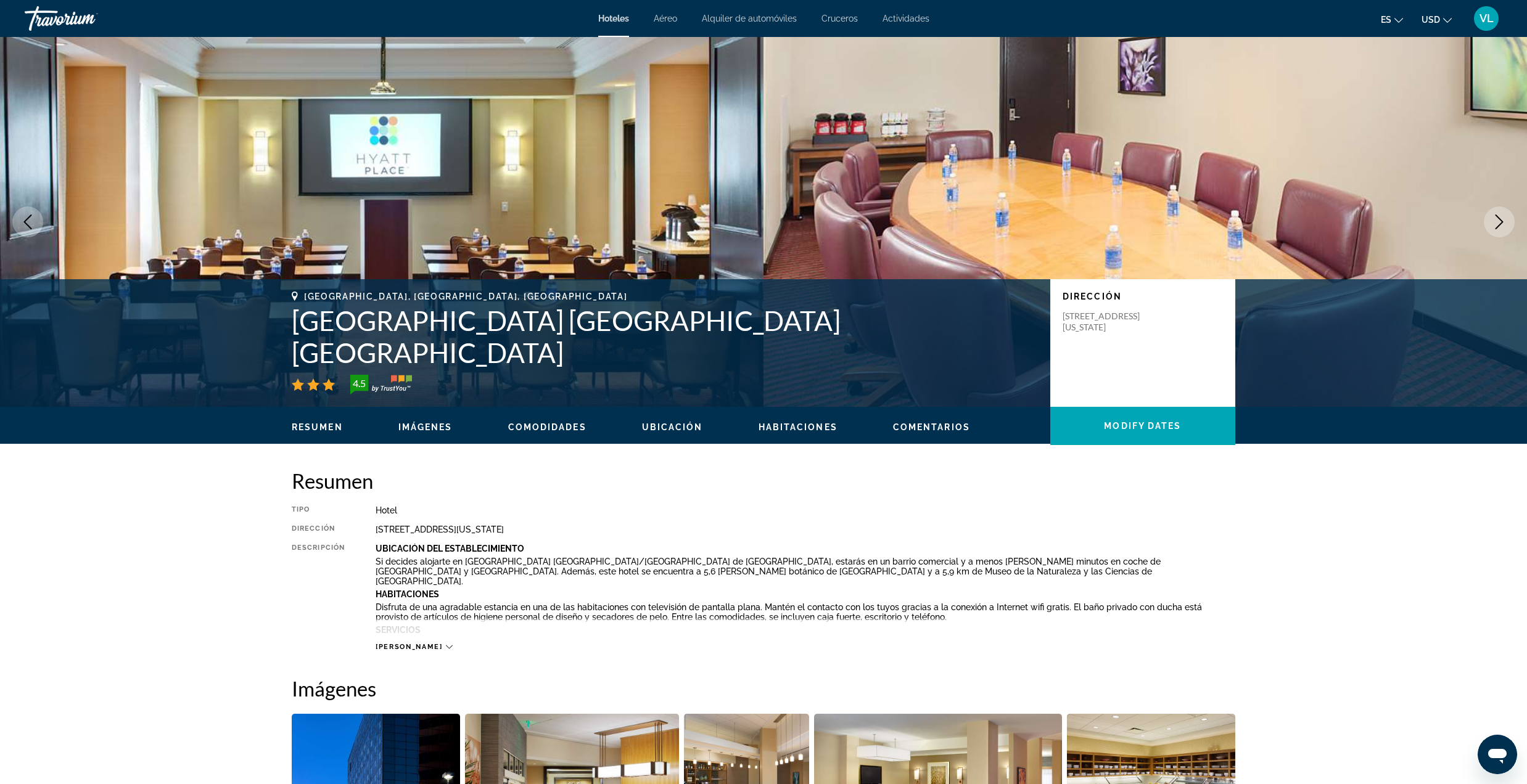
click at [835, 16] on span "Cruceros" at bounding box center [839, 18] width 36 height 10
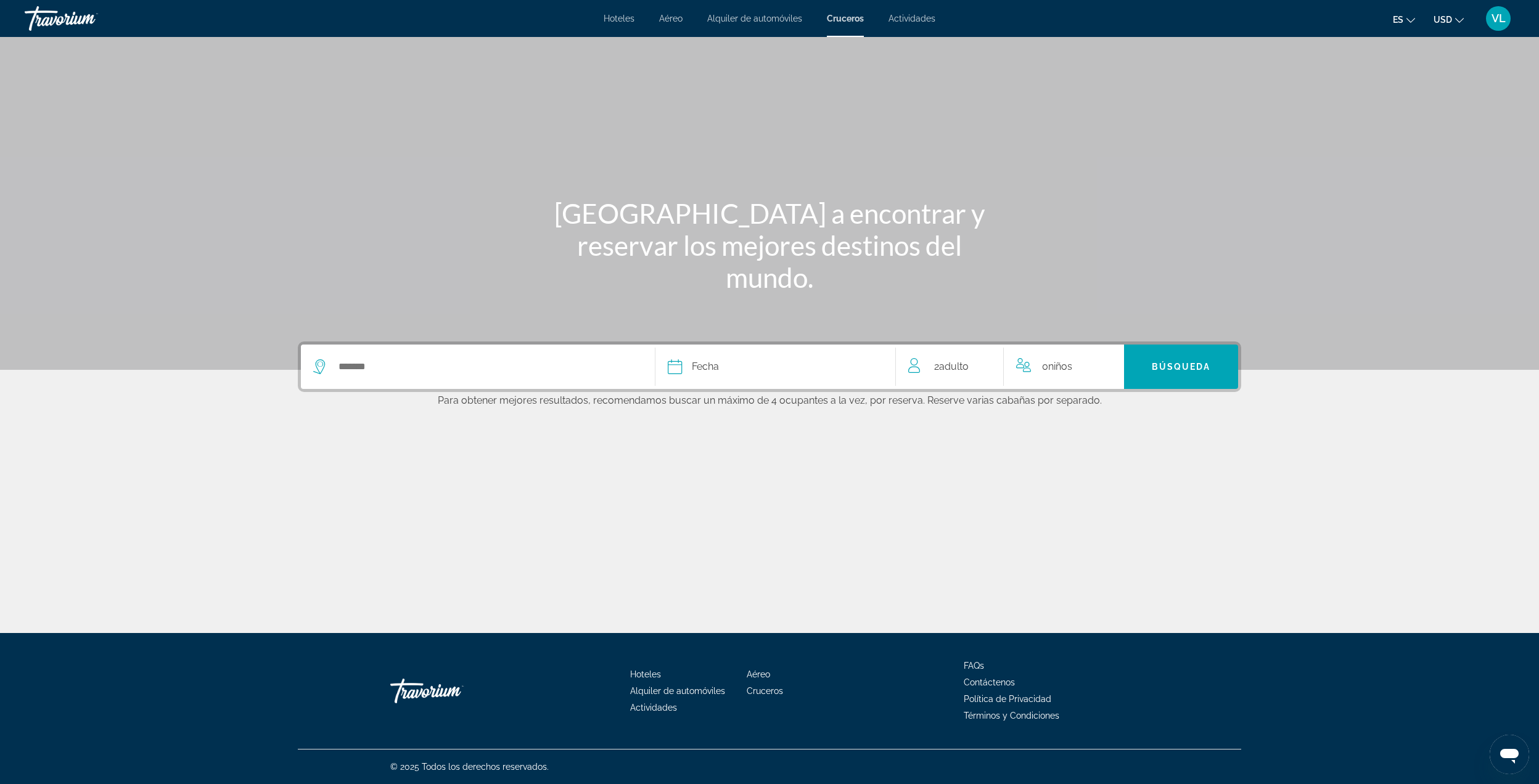
click at [965, 356] on div "2 Adulto Adulto" at bounding box center [956, 366] width 96 height 44
click at [977, 359] on div "2 Adulto Adulto" at bounding box center [956, 367] width 95 height 22
click at [981, 364] on icon "Increment adults" at bounding box center [985, 364] width 11 height 15
click at [1106, 360] on icon "Increment children" at bounding box center [1105, 364] width 11 height 11
click at [911, 366] on icon "Decrement adults" at bounding box center [913, 364] width 11 height 15
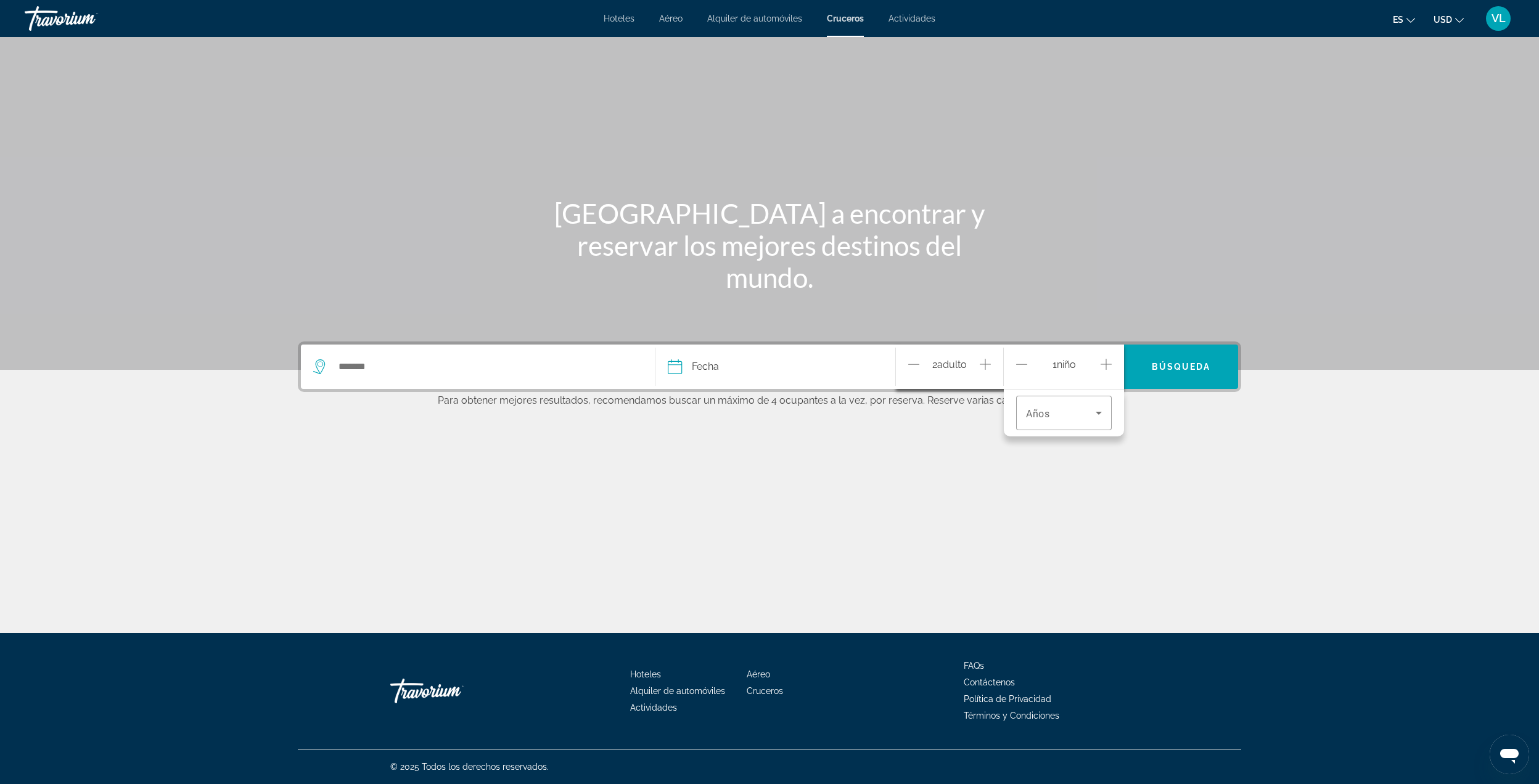
click at [1107, 366] on icon "Increment children" at bounding box center [1105, 364] width 11 height 15
click at [1096, 414] on icon "Travelers: 2 adults, 2 children" at bounding box center [1098, 413] width 15 height 15
click at [1031, 513] on mat-option "5" at bounding box center [1064, 515] width 96 height 30
click at [1091, 443] on icon "Travelers: 2 adults, 2 children" at bounding box center [1098, 447] width 15 height 15
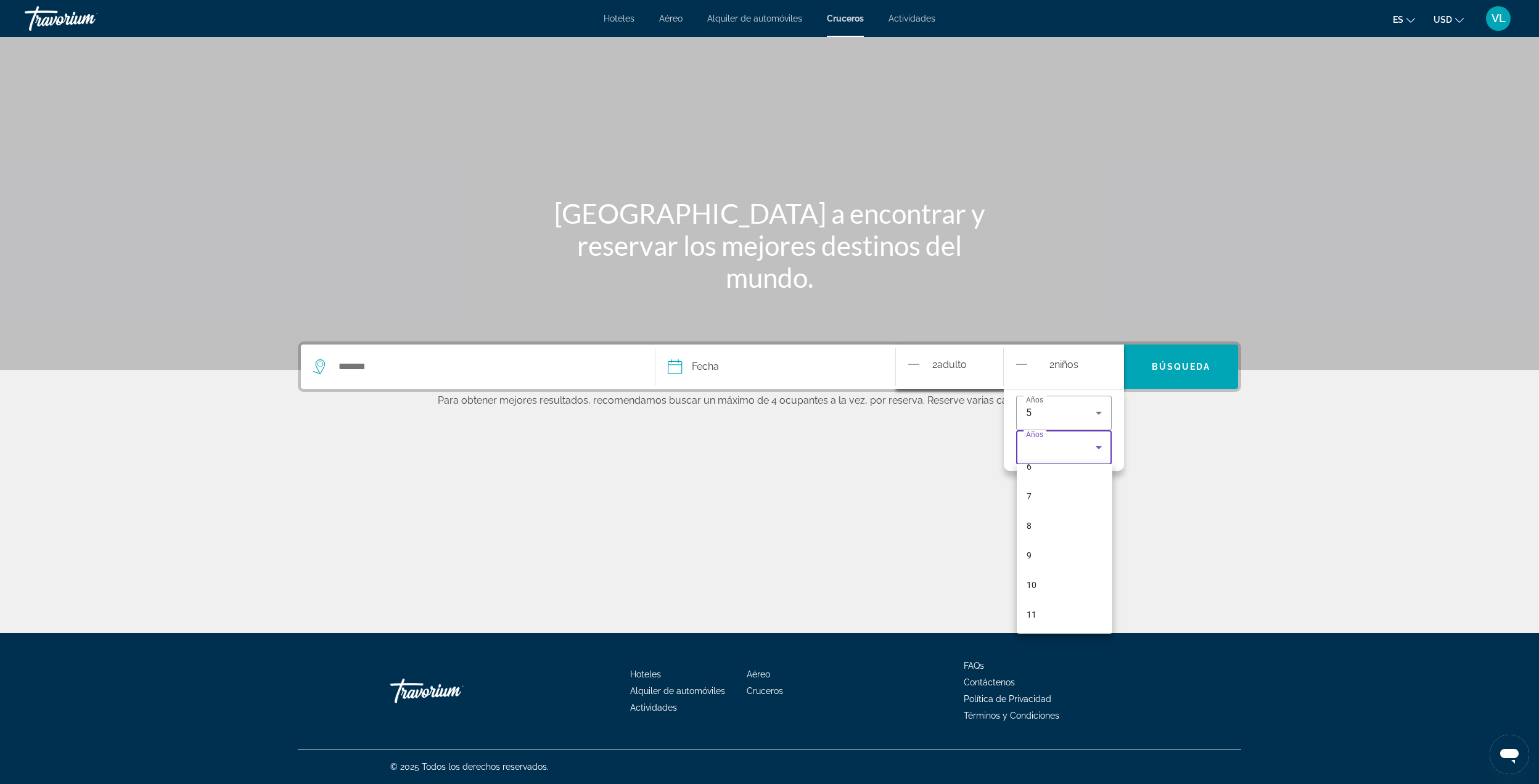
scroll to position [195, 0]
click at [1048, 576] on mat-option "10" at bounding box center [1064, 584] width 96 height 30
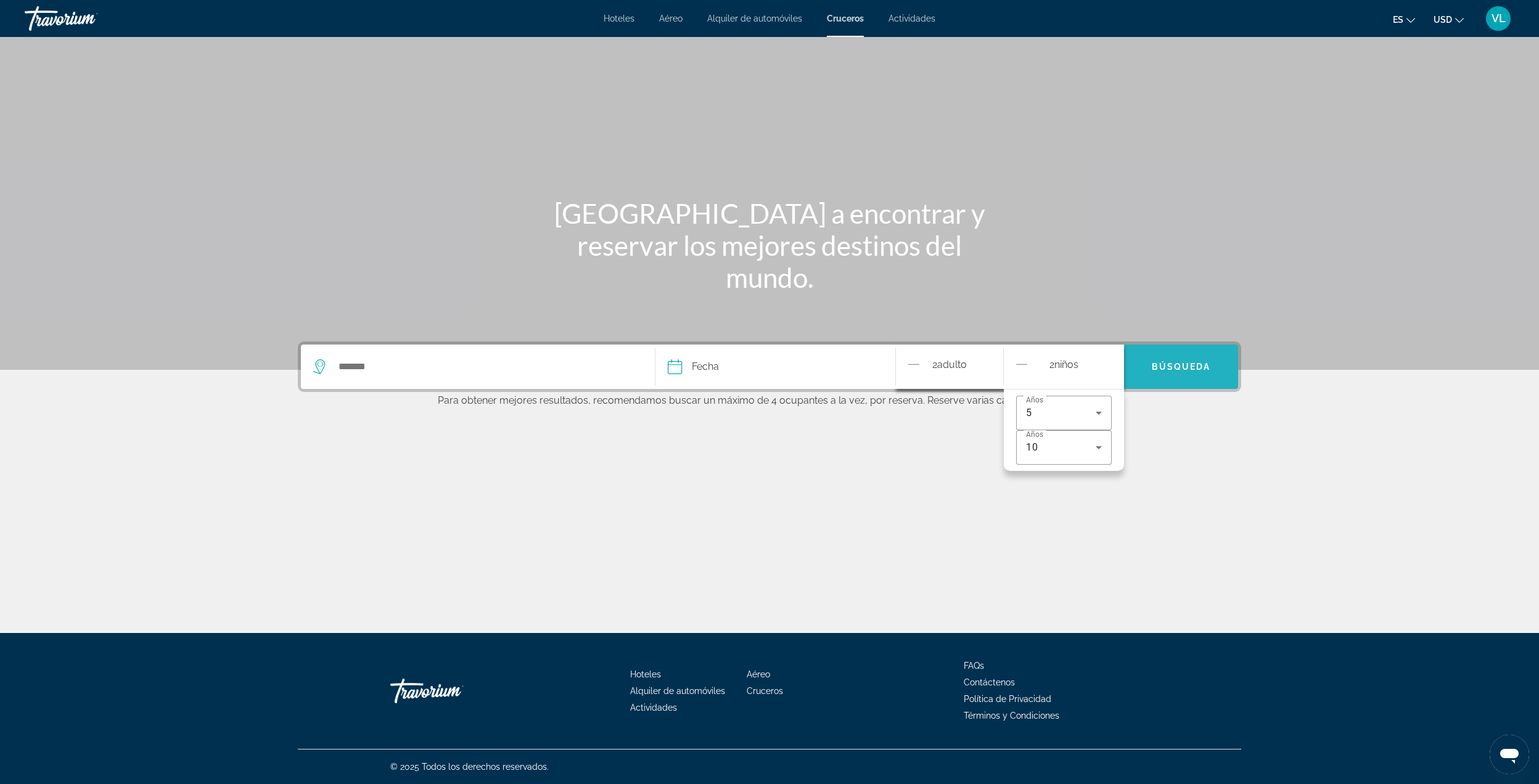
click at [1169, 366] on span "Búsqueda" at bounding box center [1181, 366] width 59 height 10
